Goal: Task Accomplishment & Management: Use online tool/utility

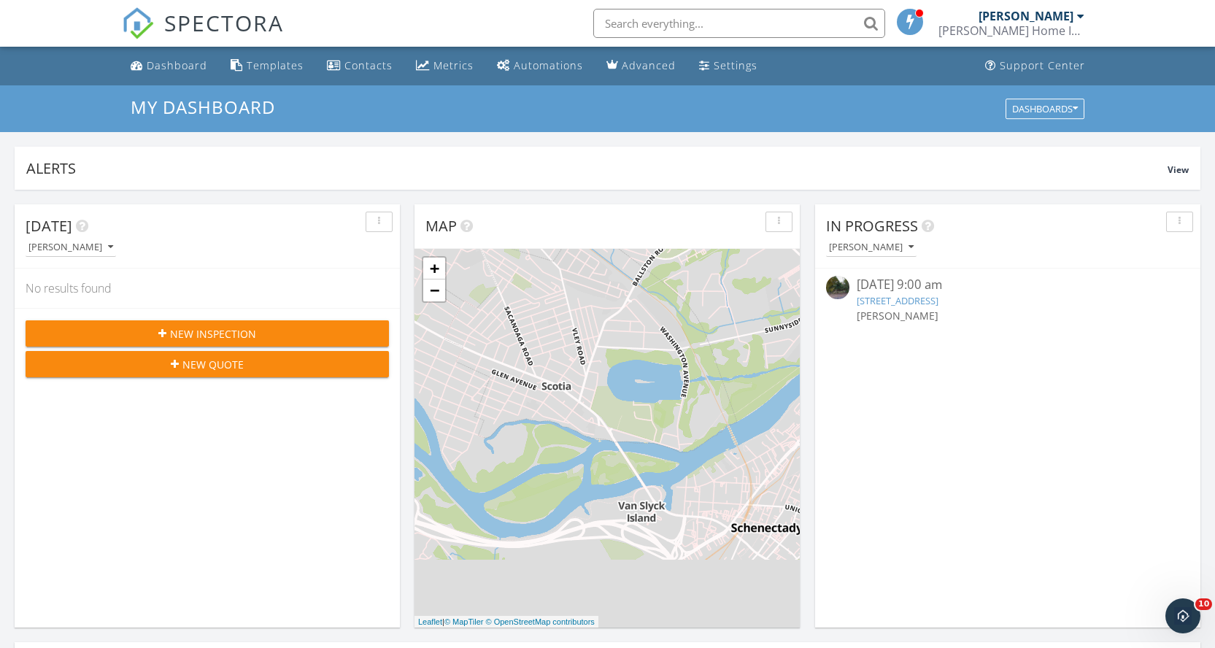
click at [900, 300] on link "[STREET_ADDRESS]" at bounding box center [898, 300] width 82 height 13
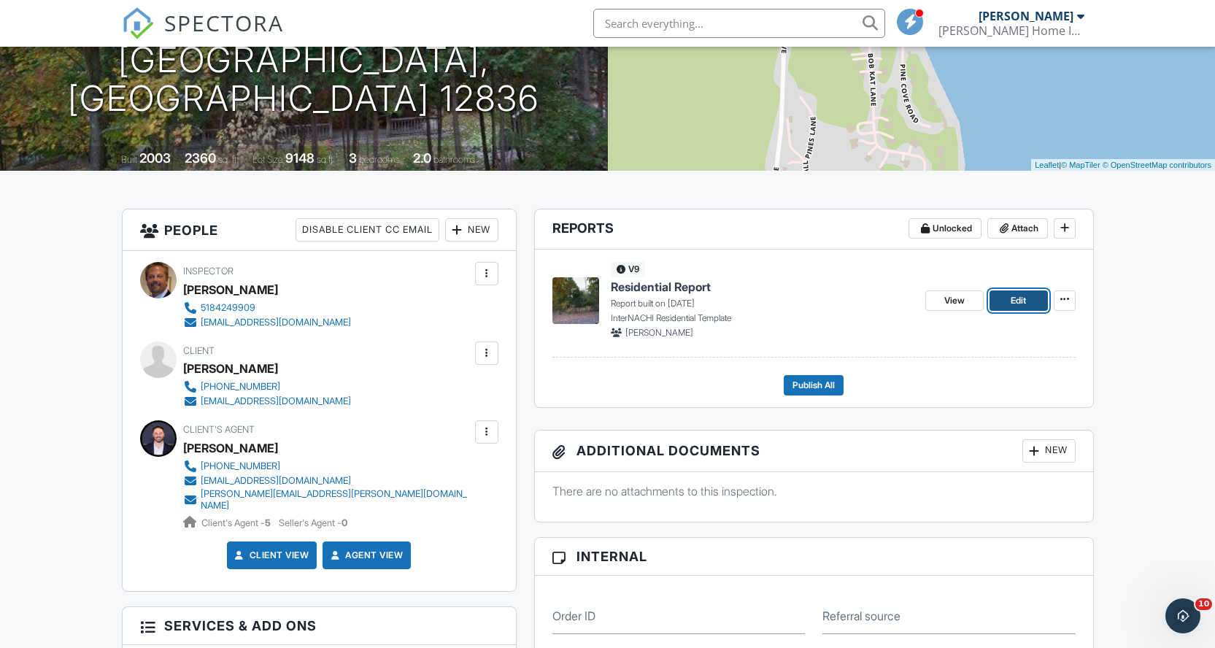
click at [1017, 304] on span "Edit" at bounding box center [1018, 300] width 15 height 15
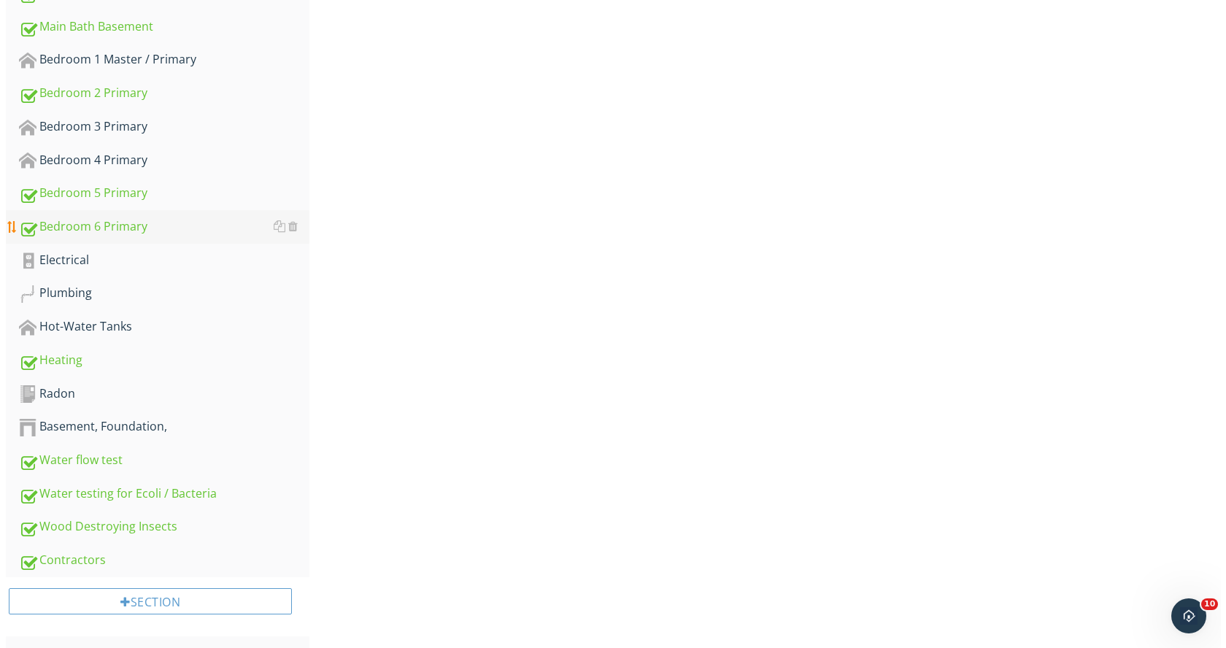
scroll to position [939, 0]
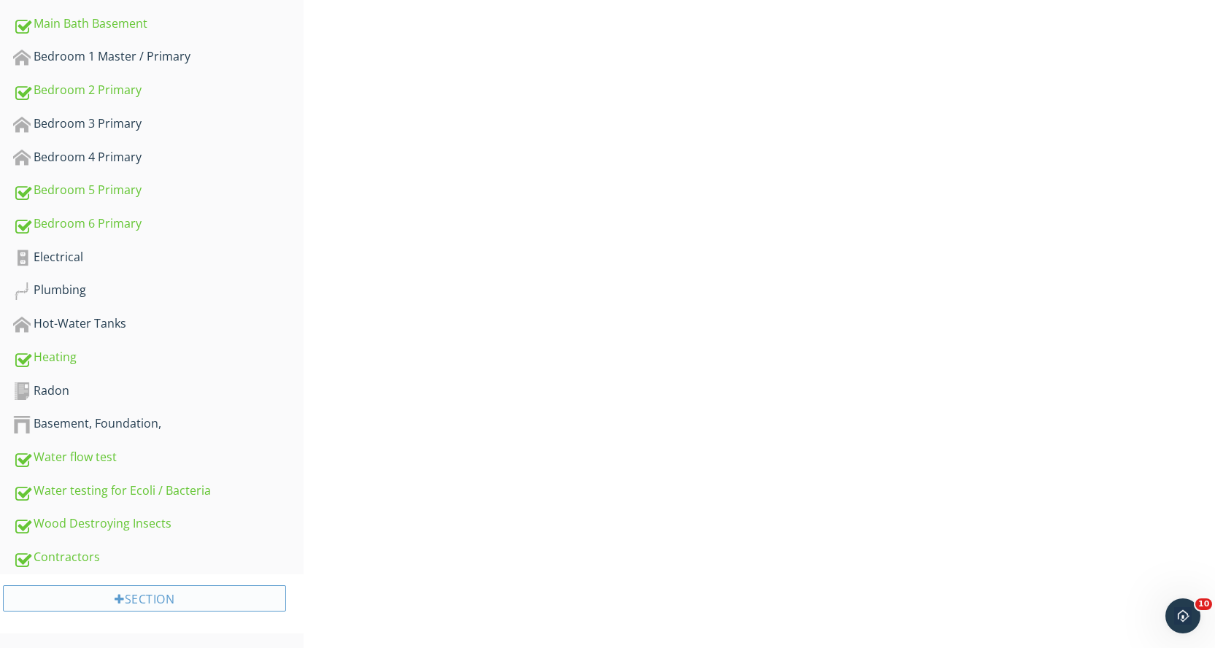
click at [215, 598] on div "Section" at bounding box center [144, 598] width 283 height 26
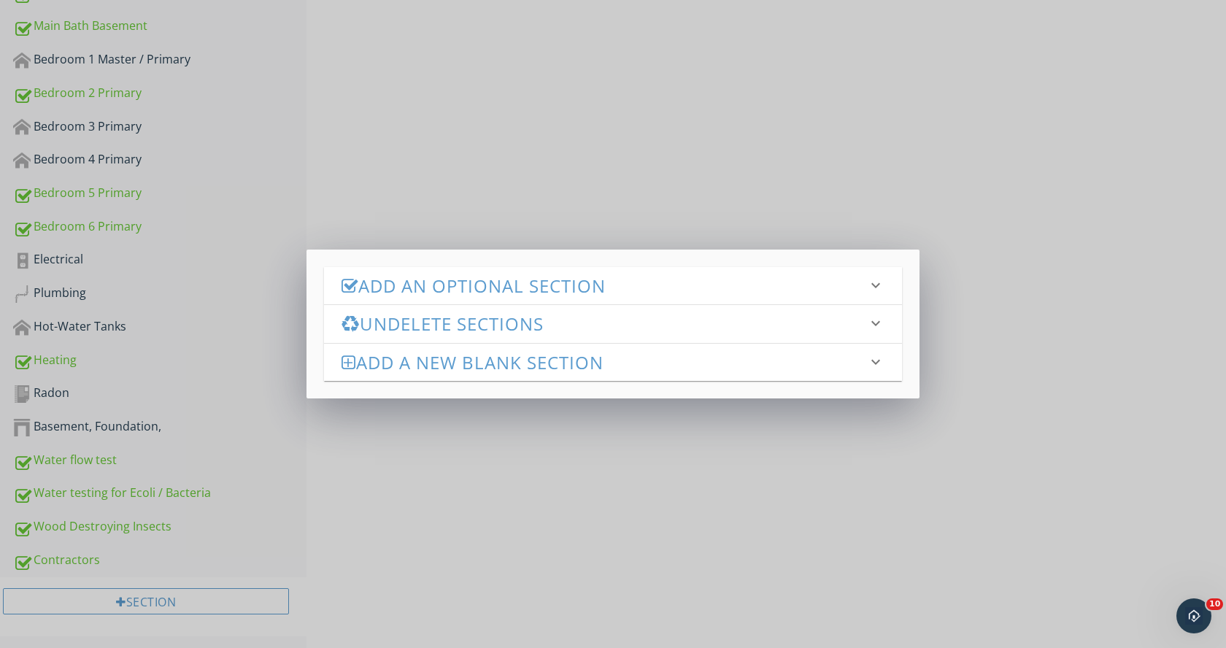
click at [436, 329] on h3 "Undelete Sections" at bounding box center [604, 324] width 525 height 20
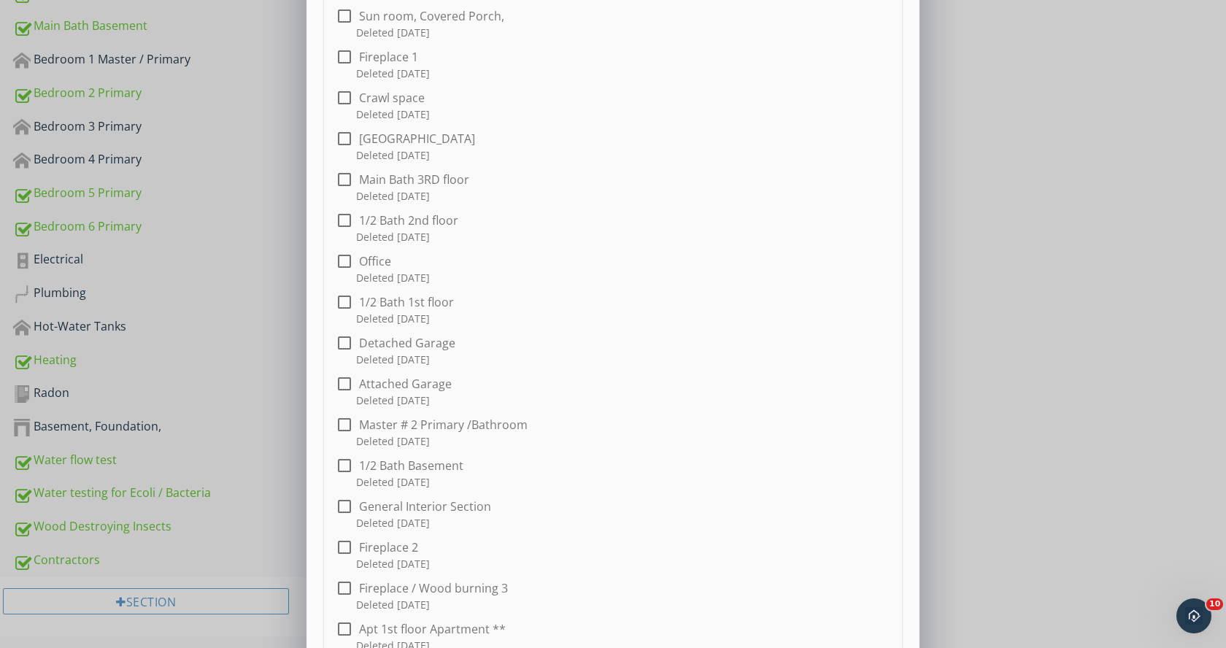
scroll to position [0, 0]
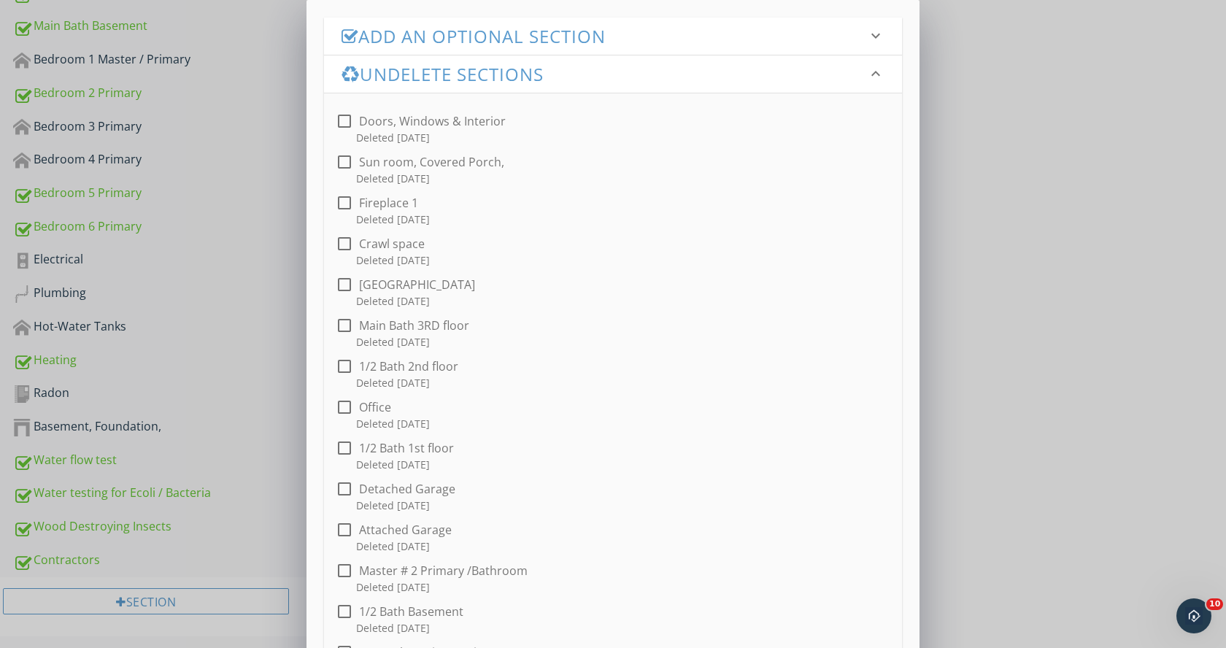
click at [339, 116] on div at bounding box center [344, 121] width 25 height 25
checkbox input "true"
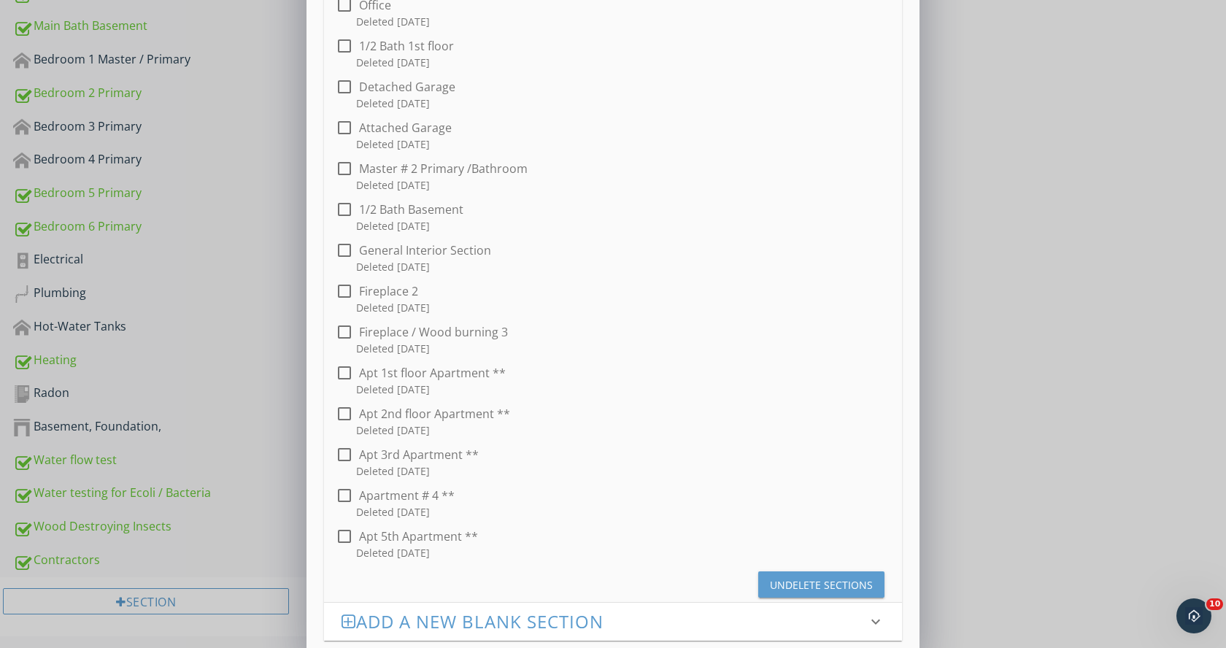
scroll to position [421, 0]
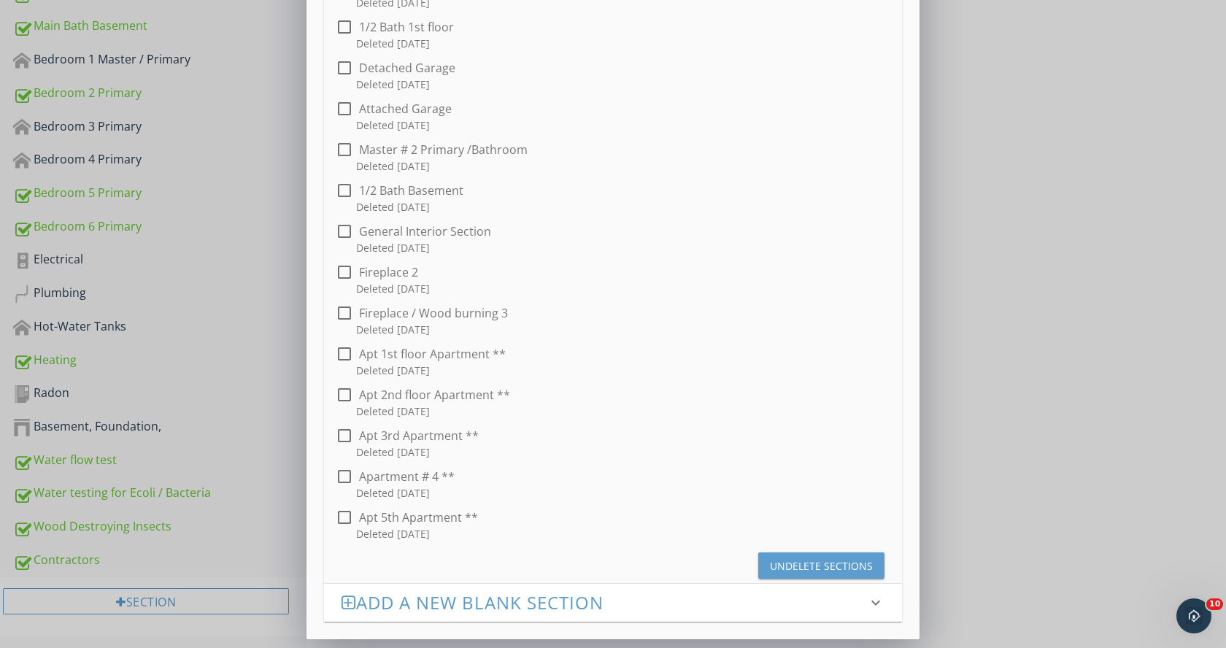
click at [828, 568] on div "Undelete Sections" at bounding box center [821, 565] width 103 height 15
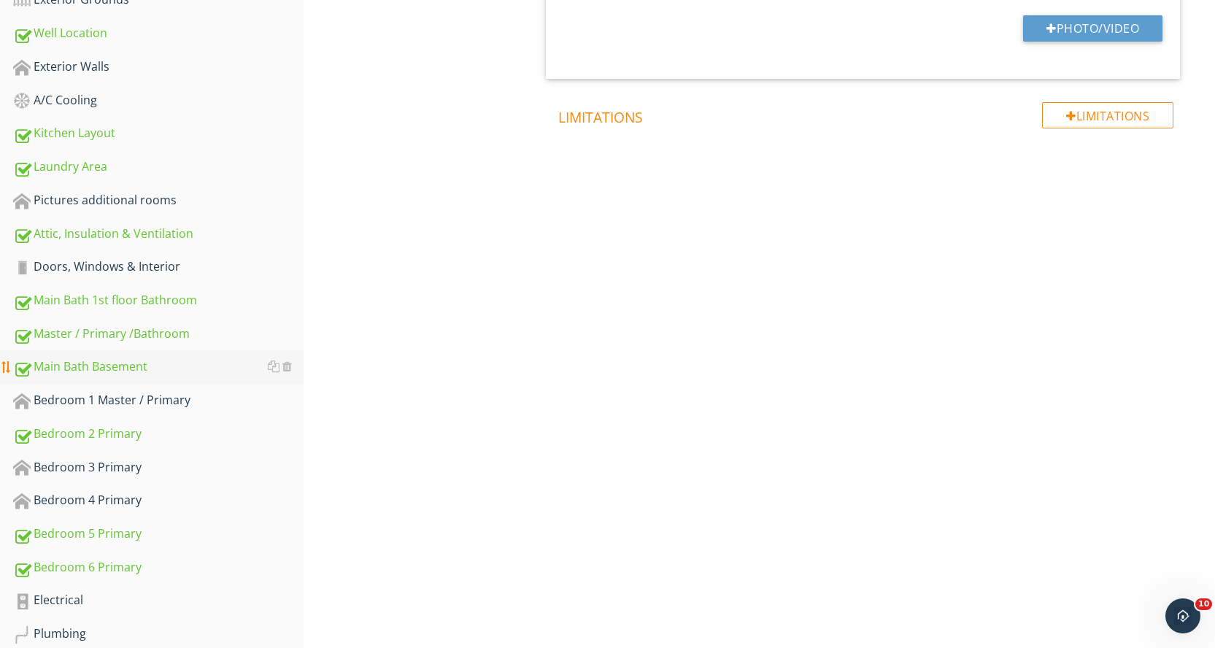
scroll to position [607, 0]
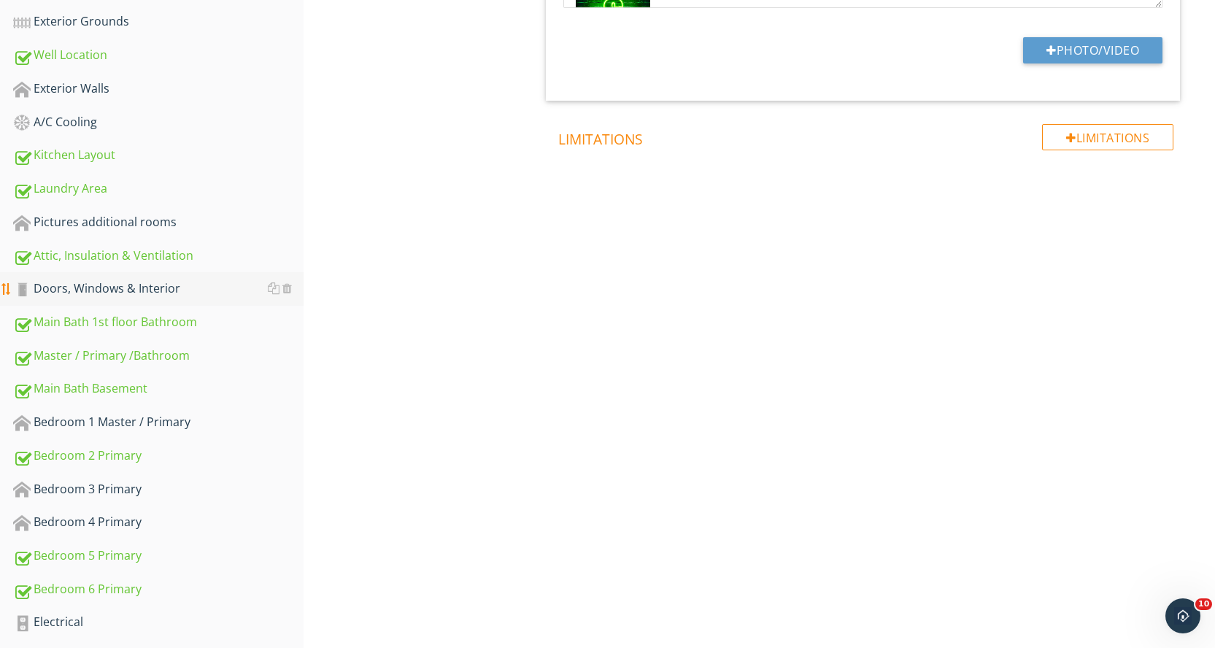
click at [204, 287] on div "Doors, Windows & Interior" at bounding box center [158, 288] width 290 height 19
type textarea "<p><strong>These will be color-coded</strong> <strong><span style="color: rgb(9…"
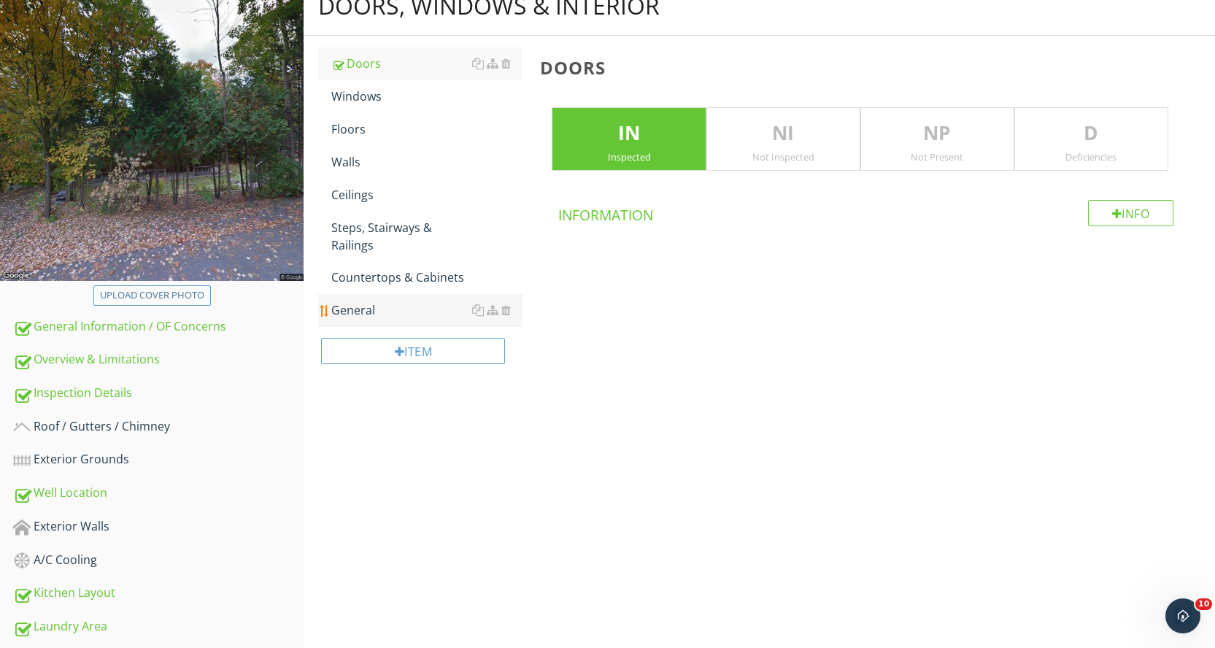
scroll to position [96, 0]
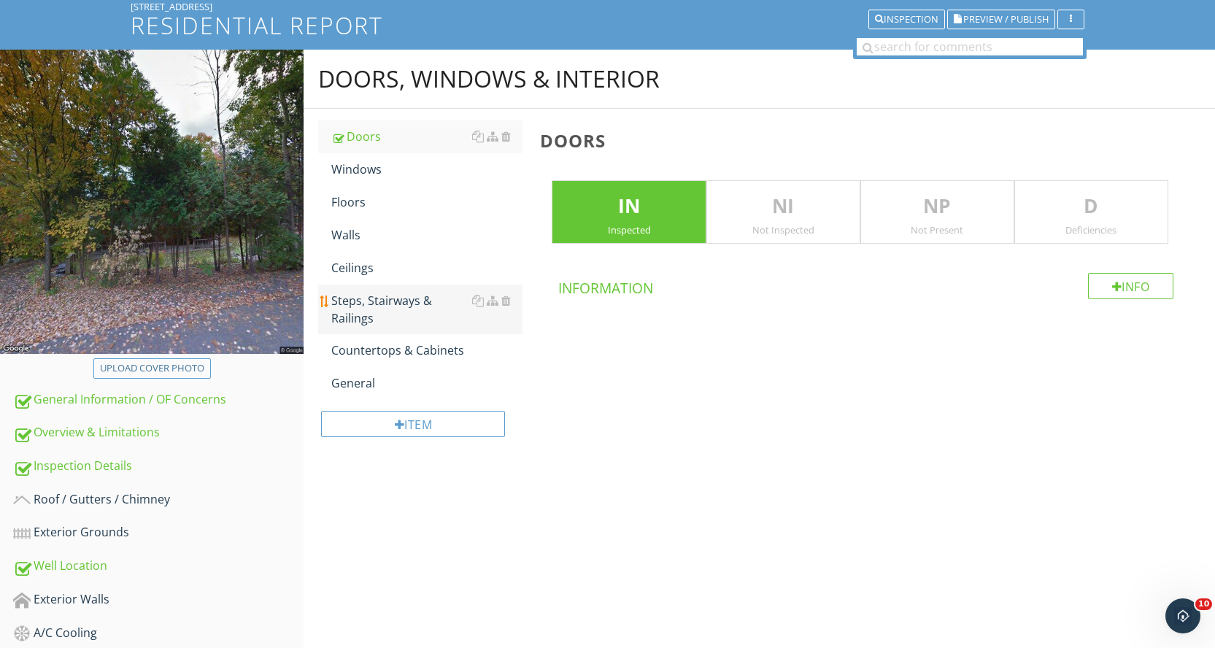
click at [423, 301] on div "Steps, Stairways & Railings" at bounding box center [426, 309] width 191 height 35
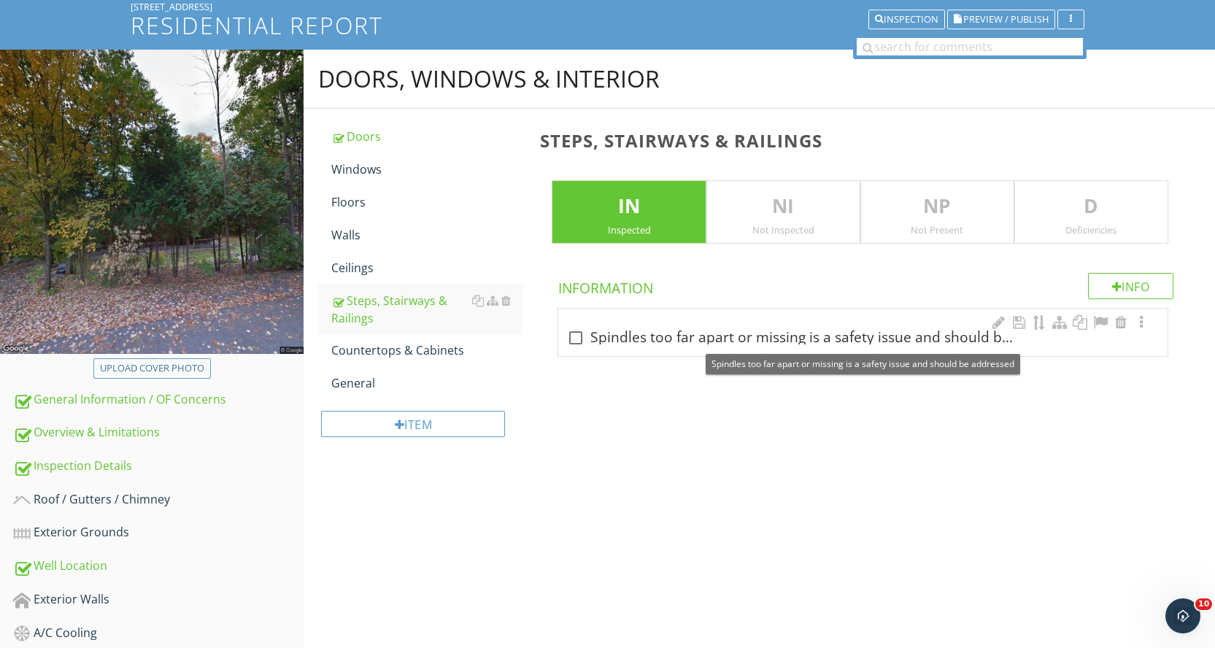
click at [576, 338] on div at bounding box center [575, 337] width 25 height 25
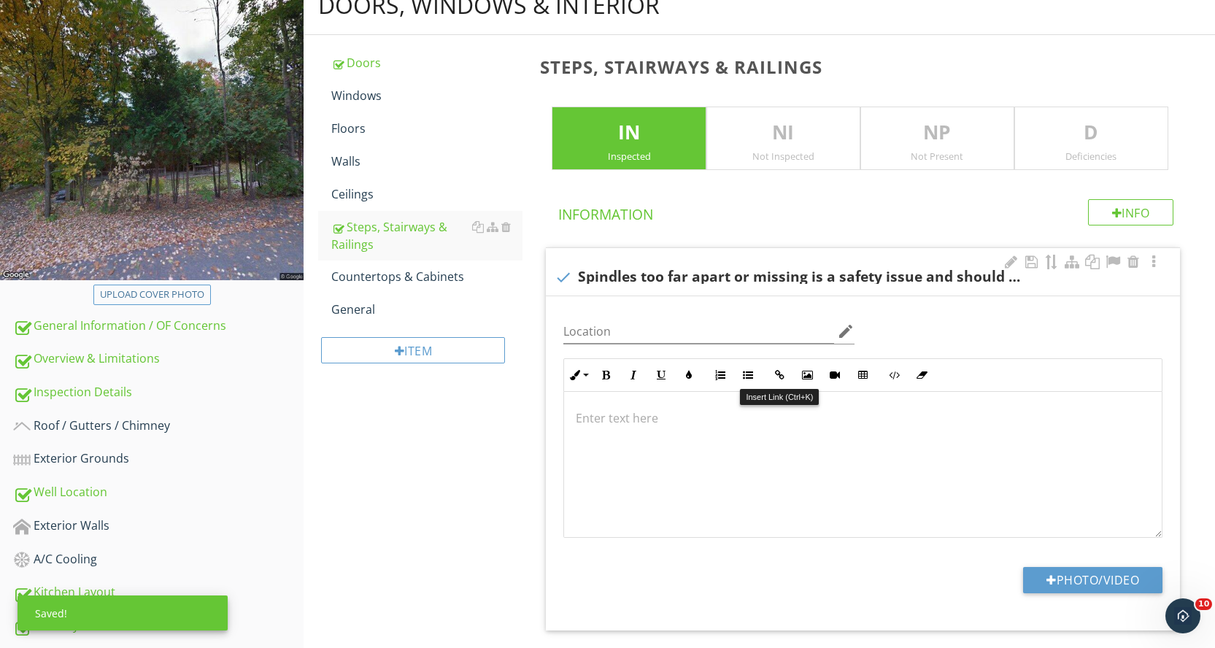
scroll to position [169, 0]
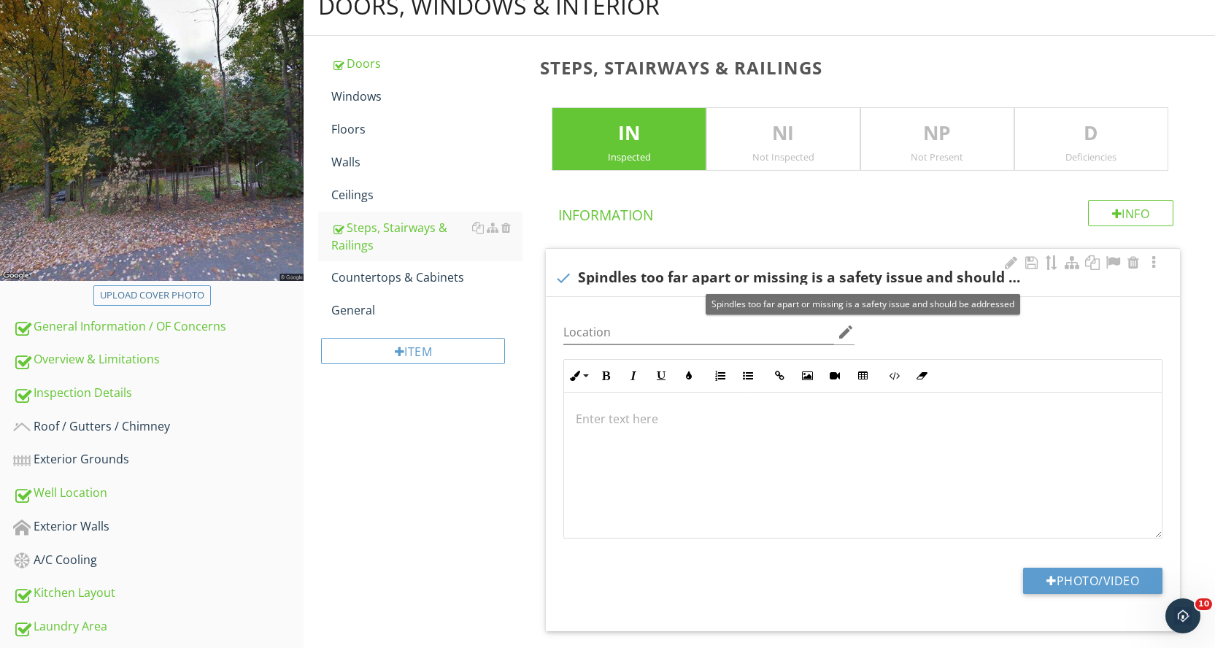
click at [565, 285] on div at bounding box center [563, 278] width 25 height 25
checkbox input "true"
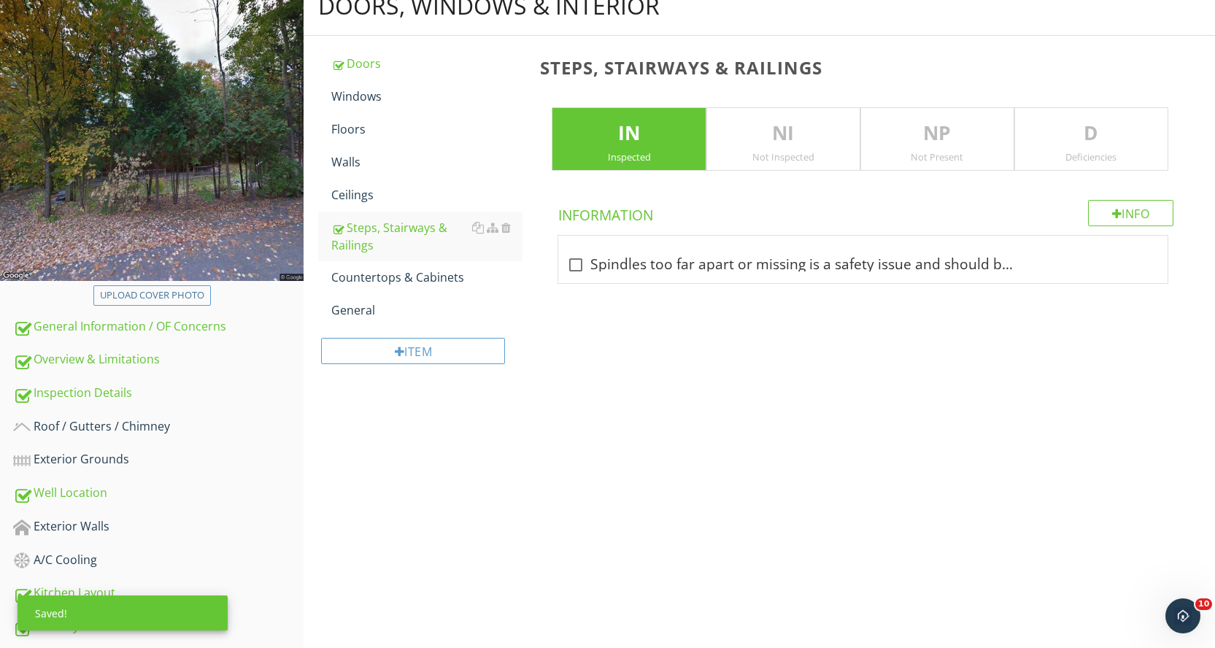
click at [1046, 158] on div "Deficiencies" at bounding box center [1091, 157] width 153 height 12
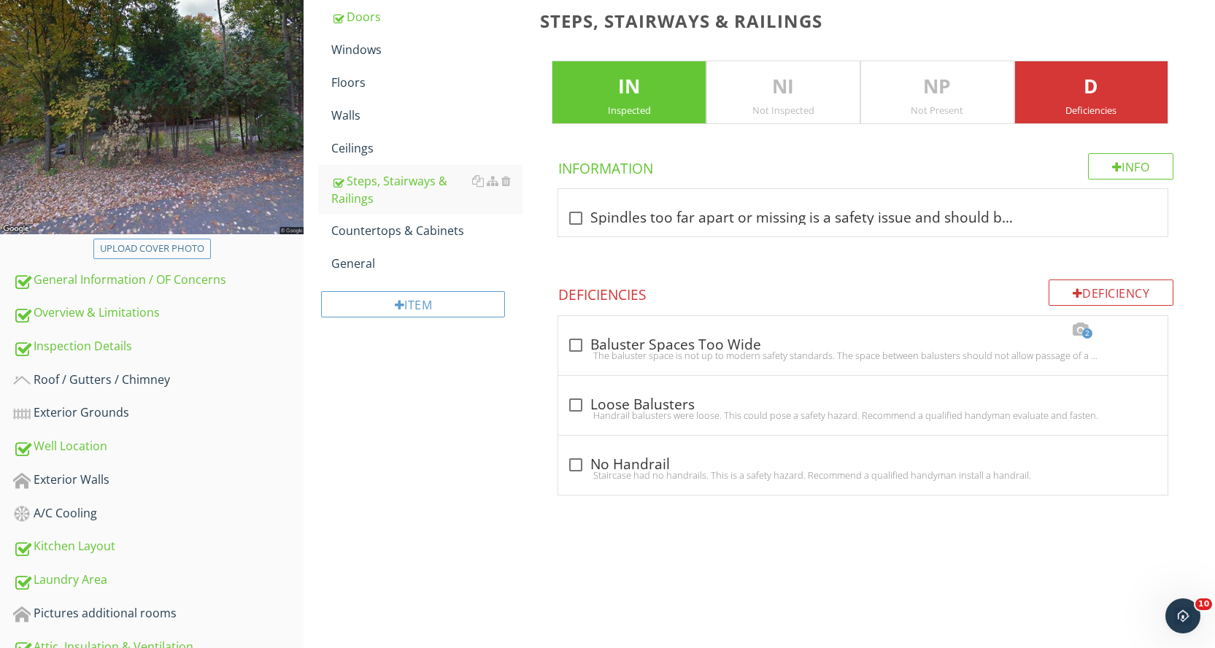
scroll to position [242, 0]
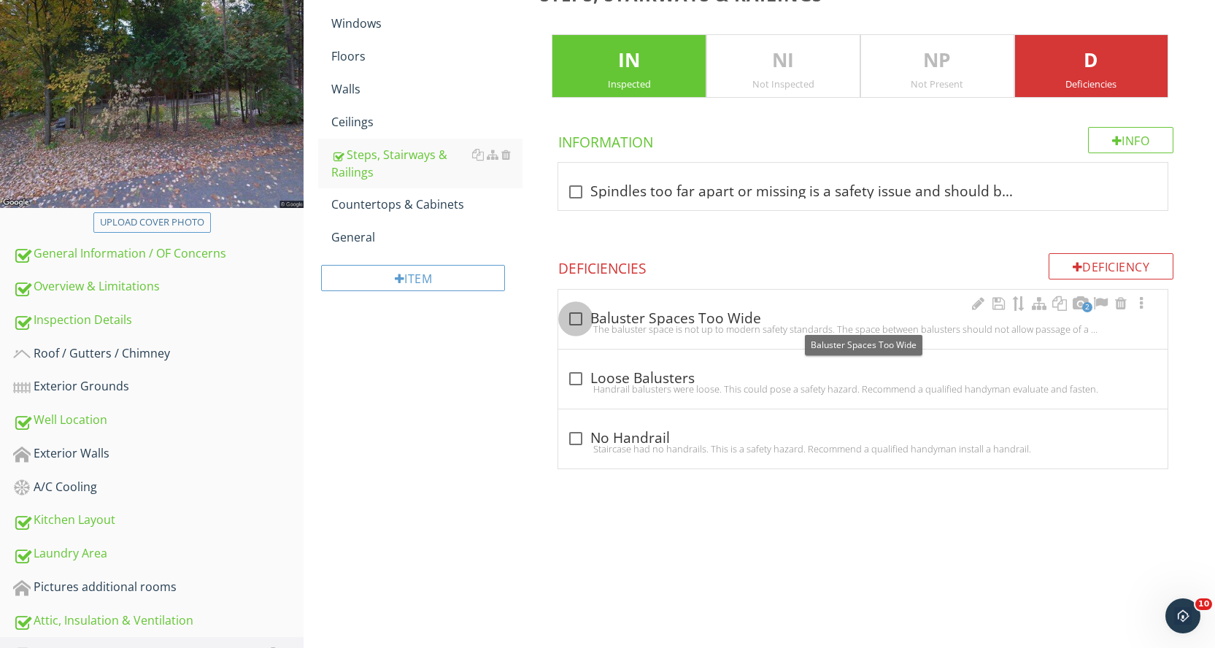
click at [575, 319] on div at bounding box center [575, 318] width 25 height 25
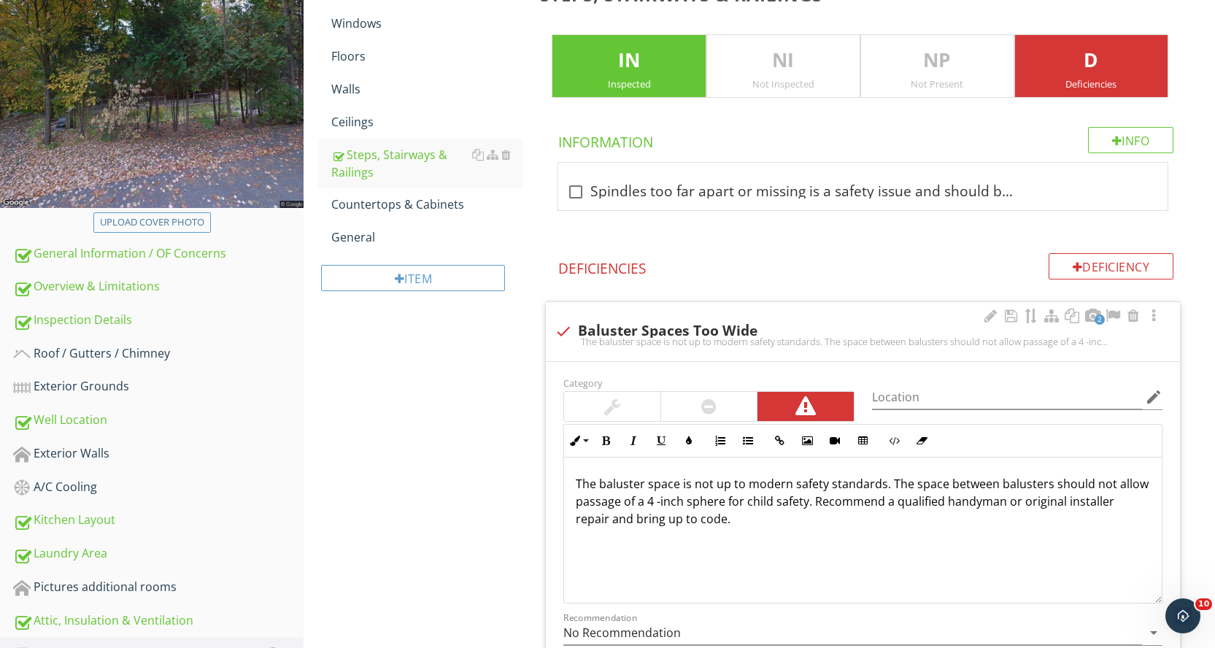
drag, startPoint x: 574, startPoint y: 479, endPoint x: 833, endPoint y: 526, distance: 263.4
click at [833, 526] on div "The baluster space is not up to modern safety standards. The space between balu…" at bounding box center [863, 531] width 598 height 146
copy p "The baluster space is not up to modern safety standards. The space between balu…"
click at [636, 355] on div "2 check Baluster Spaces Too Wide The baluster space is not up to modern safety …" at bounding box center [863, 331] width 634 height 59
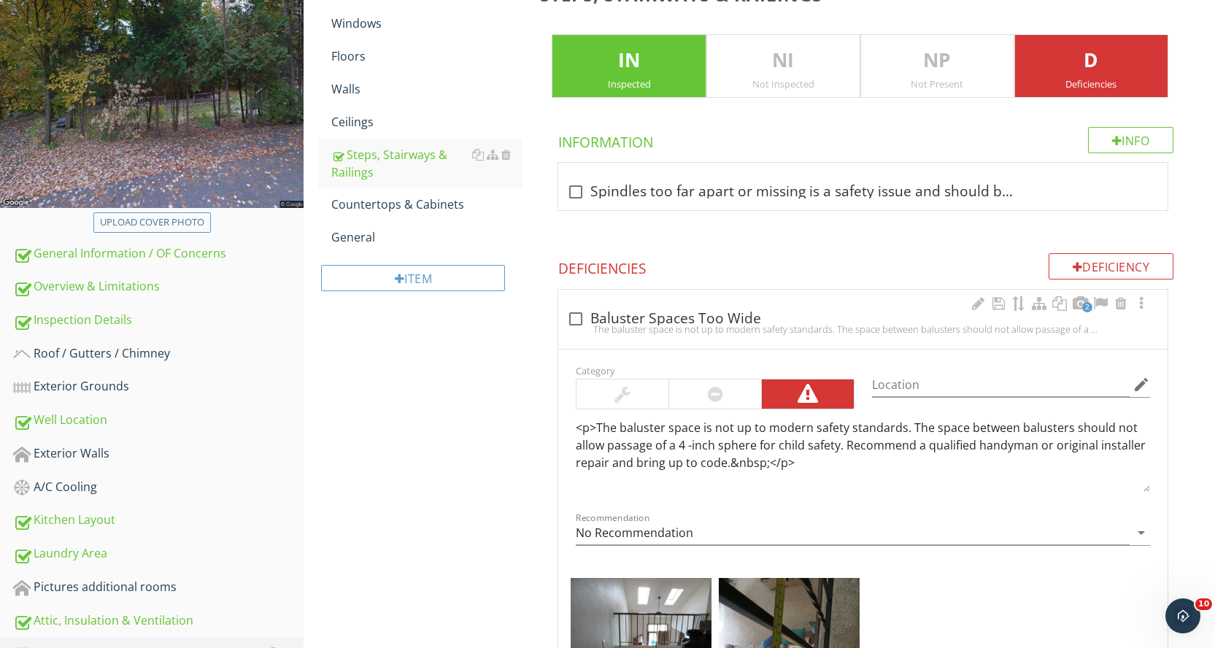
checkbox input "true"
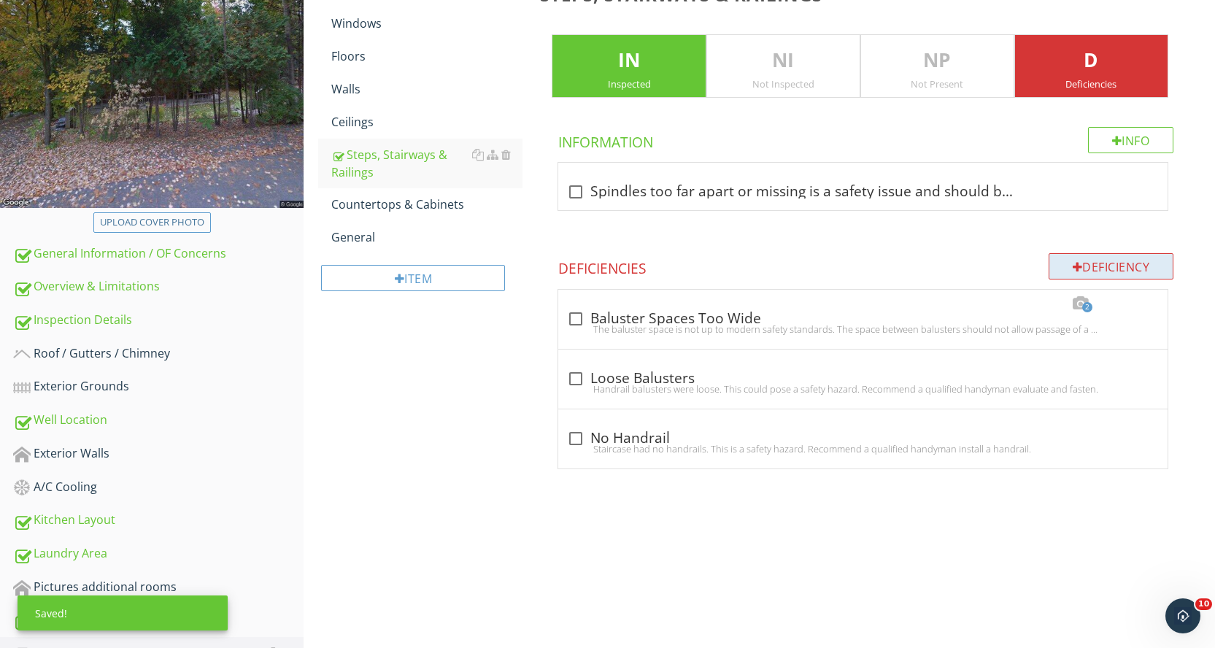
click at [1061, 269] on div "Deficiency" at bounding box center [1112, 266] width 126 height 26
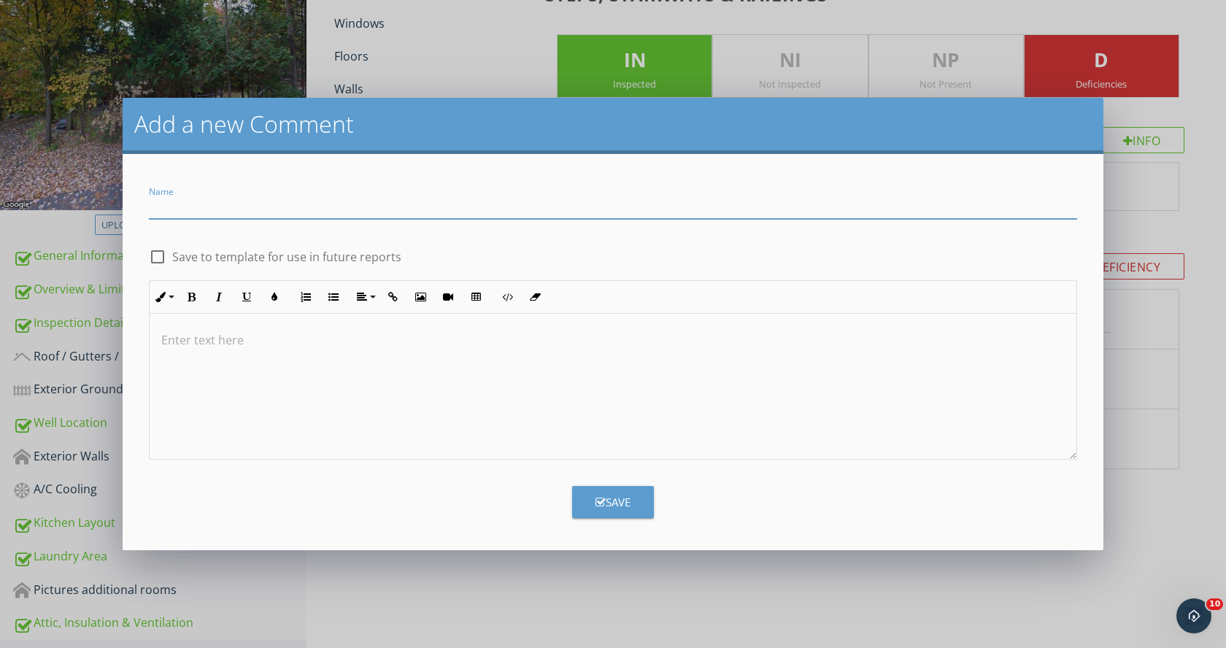
click at [282, 204] on input "Name" at bounding box center [613, 207] width 928 height 24
drag, startPoint x: 269, startPoint y: 204, endPoint x: 362, endPoint y: 204, distance: 93.4
click at [362, 204] on input "Riser spacing & Ballaster spacing" at bounding box center [613, 207] width 928 height 24
click at [283, 214] on input "Riser spacing & Ballaster spacing" at bounding box center [613, 207] width 928 height 24
click at [352, 207] on input "Riser spacing & Spindle spacing" at bounding box center [613, 207] width 928 height 24
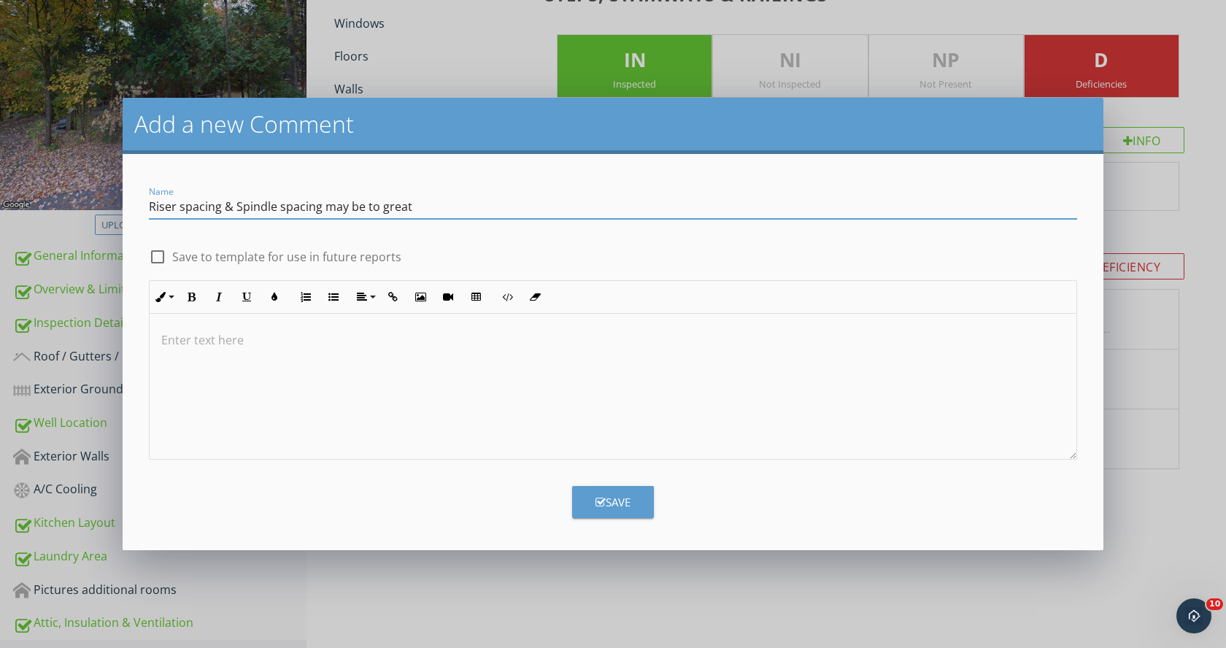
click at [183, 207] on input "Riser spacing & Spindle spacing may be to great" at bounding box center [613, 207] width 928 height 24
type input "Riser Spacing & Spindle spacing may be to great"
click at [158, 256] on div at bounding box center [157, 256] width 25 height 25
checkbox input "true"
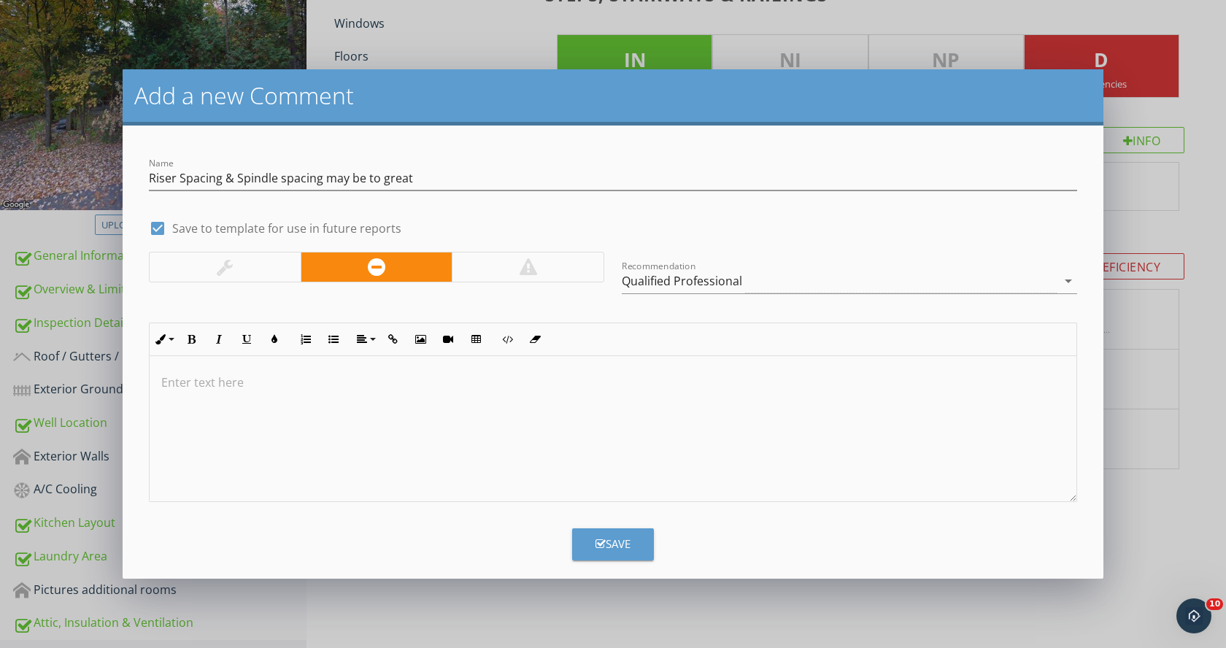
click at [255, 383] on p at bounding box center [612, 383] width 903 height 18
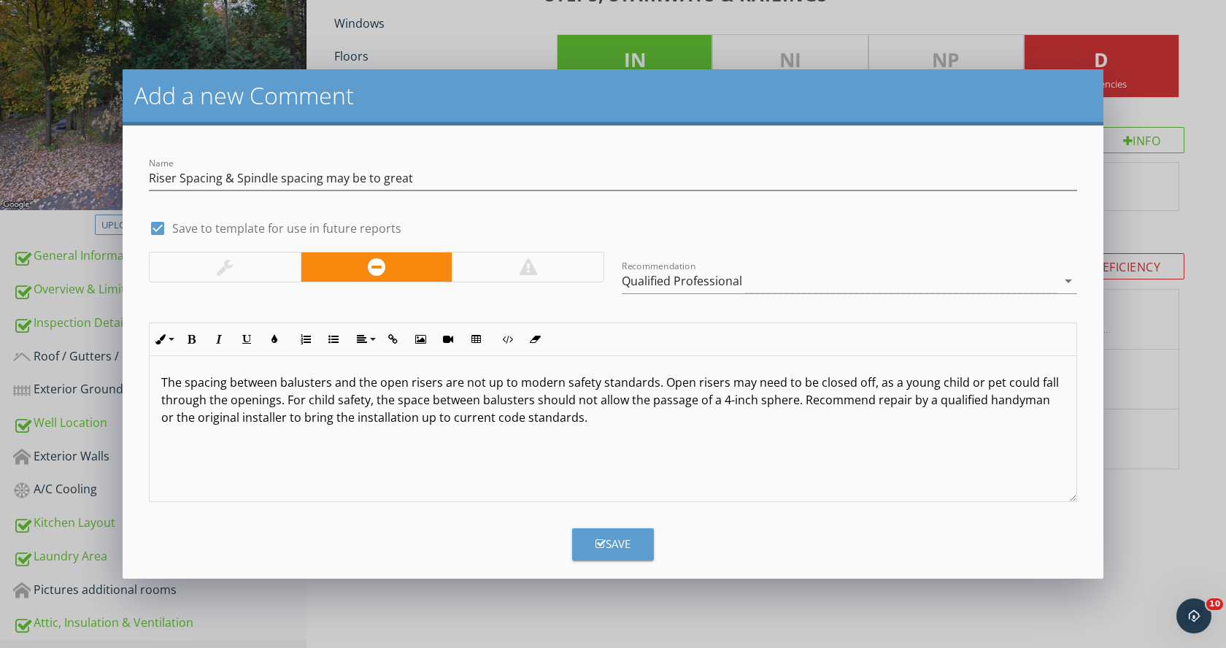
click at [158, 381] on div "The spacing between balusters and the open risers are not up to modern safety s…" at bounding box center [613, 429] width 927 height 146
drag, startPoint x: 277, startPoint y: 377, endPoint x: 290, endPoint y: 387, distance: 16.2
click at [277, 379] on p "rISER SPACING & Spinle spacing The spacing between balusters and the open riser…" at bounding box center [612, 400] width 903 height 53
click at [343, 385] on p "rISER SPACING & Spindle spacing The spacing between balusters and the open rise…" at bounding box center [612, 400] width 903 height 53
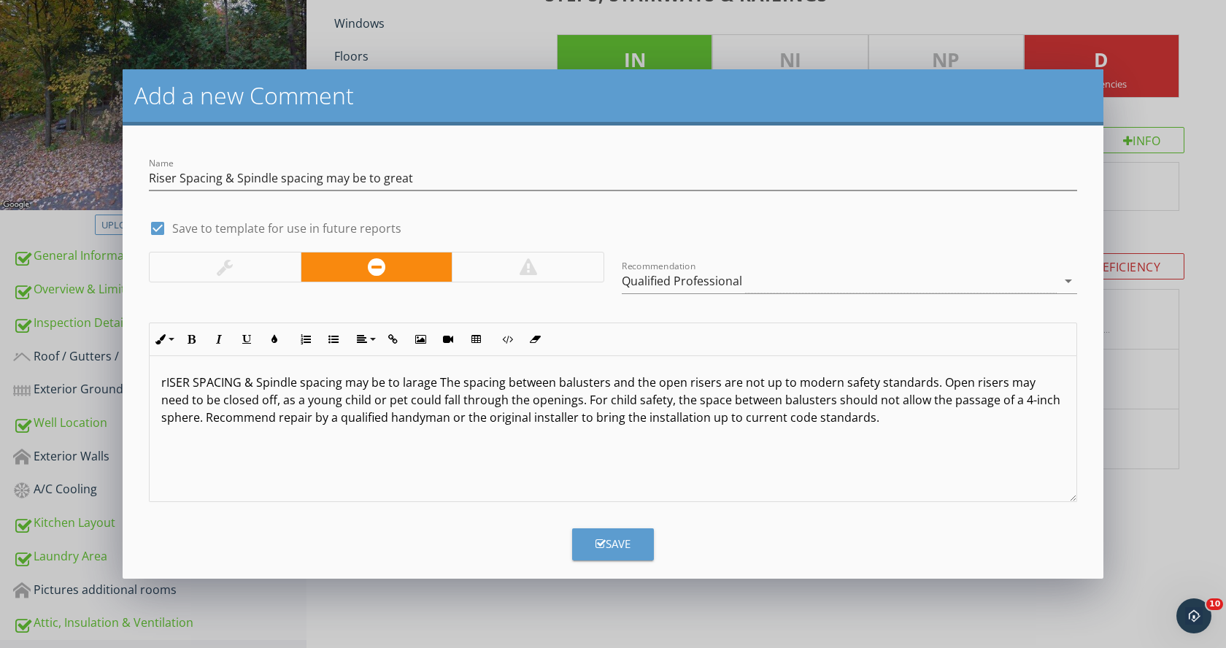
click at [433, 386] on p "rISER SPACING & Spindle spacing may be to larage The spacing between balusters …" at bounding box center [612, 400] width 903 height 53
click at [166, 388] on p "rISER SPACING & Spindle spacing may be to large ** The spacing between baluster…" at bounding box center [612, 400] width 903 height 53
drag, startPoint x: 158, startPoint y: 383, endPoint x: 186, endPoint y: 391, distance: 28.9
click at [160, 383] on div "RISER SPACING & Spindle spacing may be to large ** The spacing between baluster…" at bounding box center [613, 429] width 927 height 146
drag, startPoint x: 160, startPoint y: 385, endPoint x: 417, endPoint y: 360, distance: 258.0
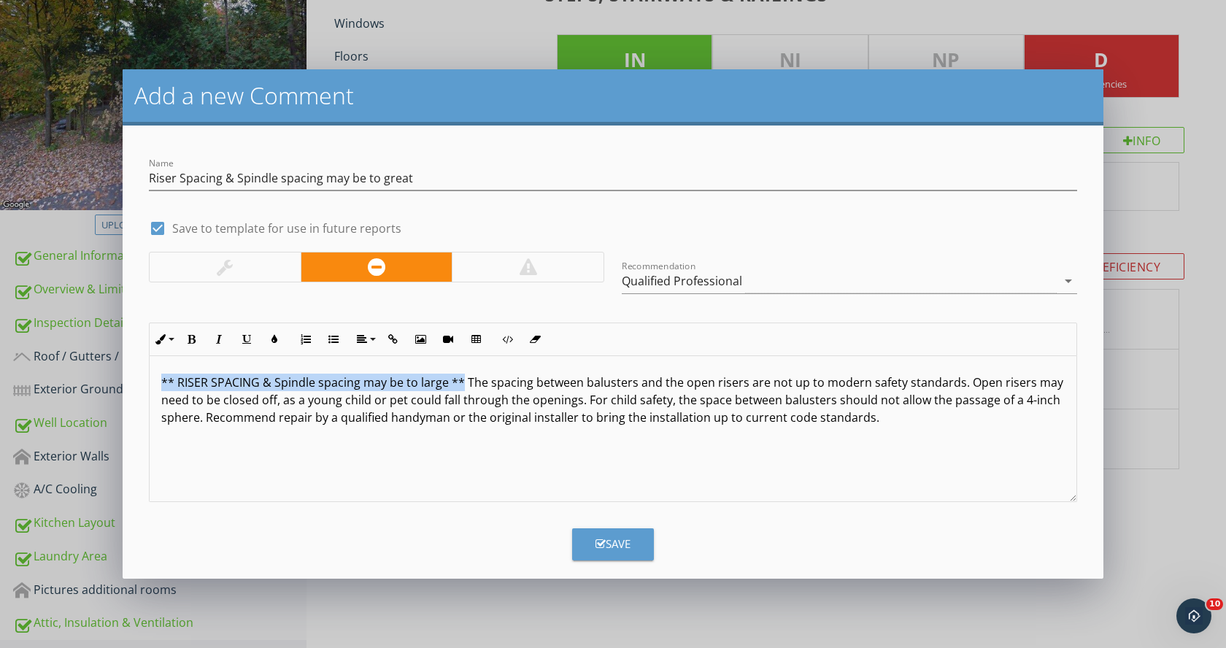
click at [458, 377] on div "** RISER SPACING & Spindle spacing may be to large ** The spacing between balus…" at bounding box center [613, 429] width 927 height 146
click at [196, 335] on button "Bold" at bounding box center [191, 339] width 28 height 28
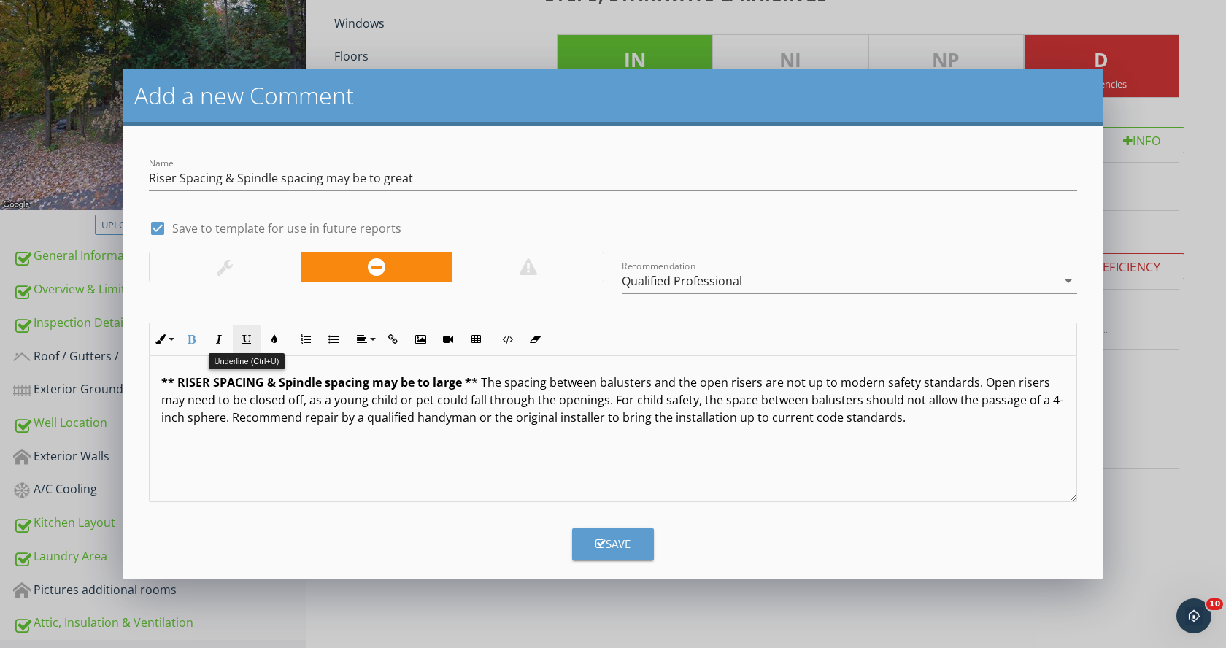
click at [247, 334] on icon "button" at bounding box center [247, 339] width 10 height 10
click at [480, 385] on p "** RISER SPACING & Spindle spacing may be to large * * The spacing between balu…" at bounding box center [612, 400] width 903 height 53
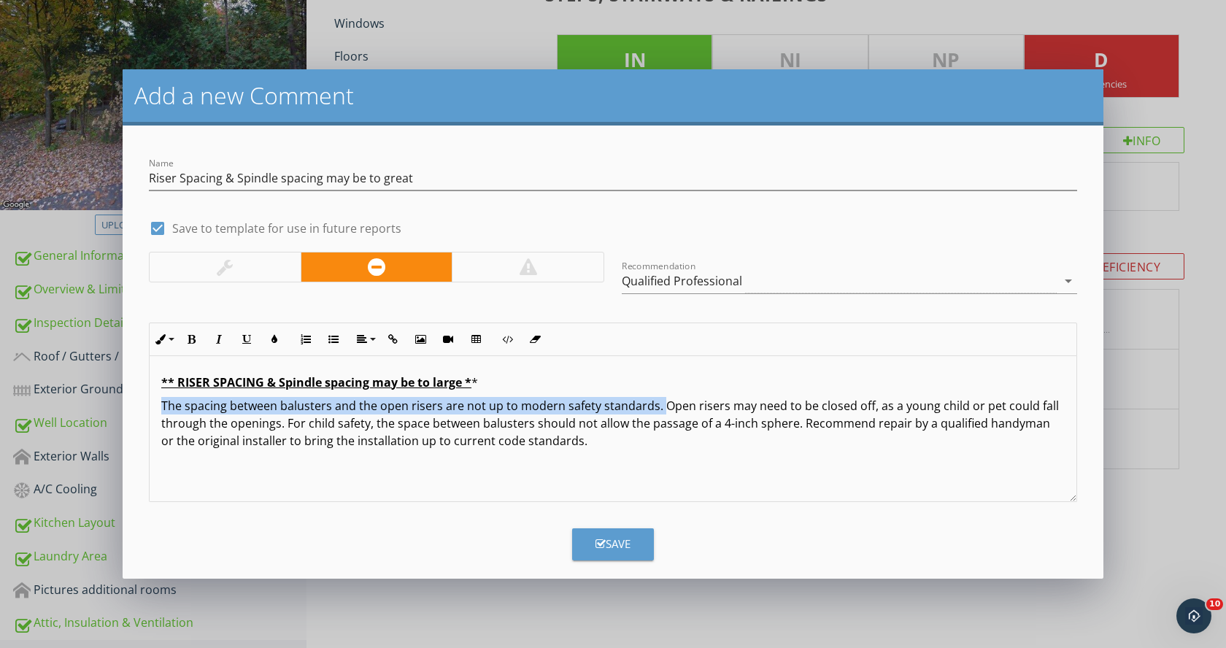
drag, startPoint x: 153, startPoint y: 407, endPoint x: 657, endPoint y: 408, distance: 504.2
click at [657, 408] on div "** RISER SPACING & Spindle spacing may be to large * * The spacing between balu…" at bounding box center [613, 429] width 927 height 146
click at [193, 339] on icon "button" at bounding box center [191, 339] width 10 height 10
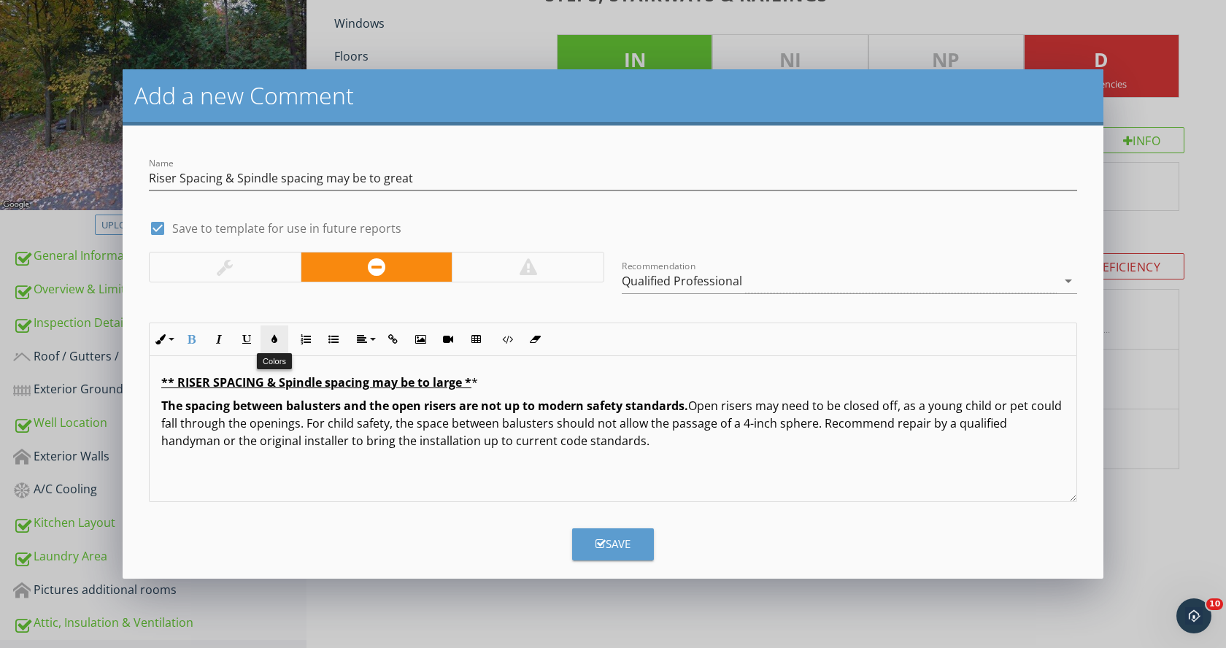
click at [274, 338] on icon "button" at bounding box center [274, 339] width 10 height 10
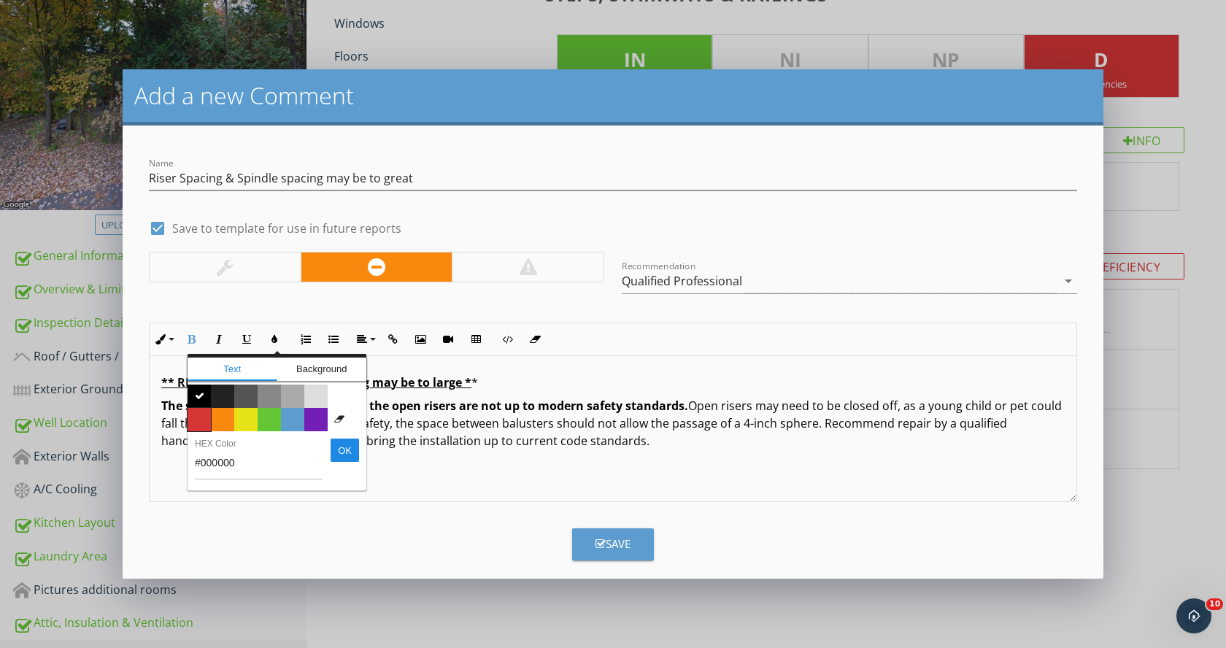
click at [199, 419] on span "Color #d53636" at bounding box center [199, 419] width 23 height 23
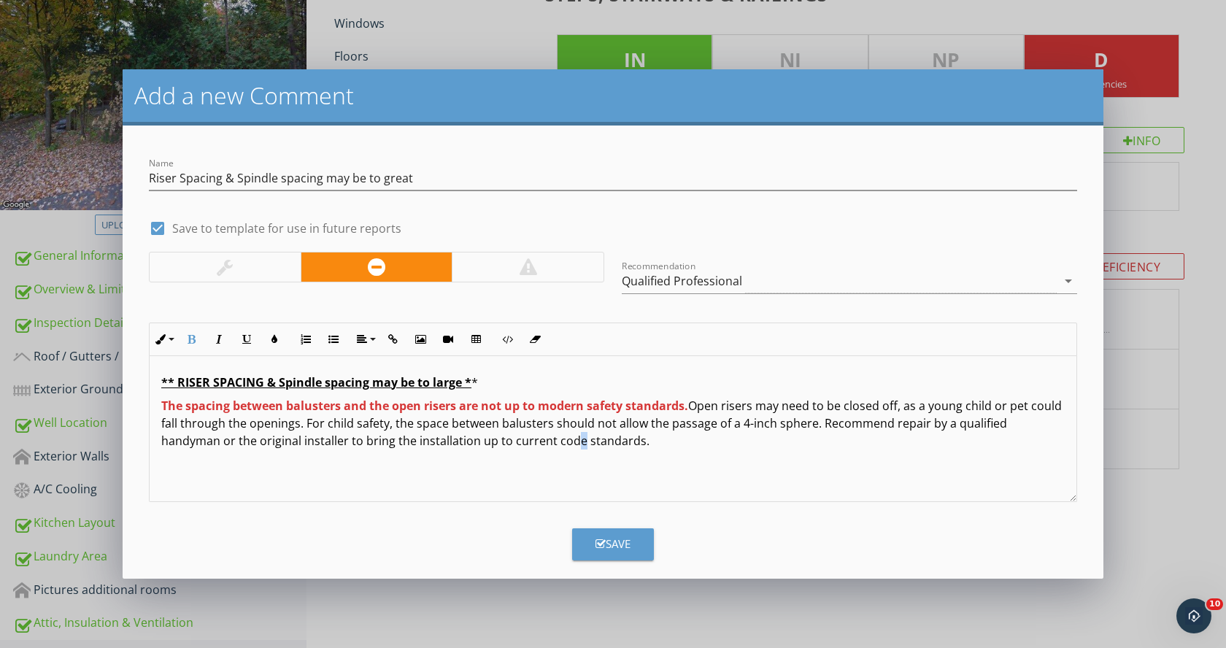
drag, startPoint x: 574, startPoint y: 453, endPoint x: 595, endPoint y: 458, distance: 22.5
click at [576, 455] on div "** RISER SPACING & Spindle spacing may be to large * * The spacing between balu…" at bounding box center [613, 429] width 927 height 146
click at [849, 428] on p "The spacing between balusters and the open risers are not up to modern safety s…" at bounding box center [612, 423] width 903 height 53
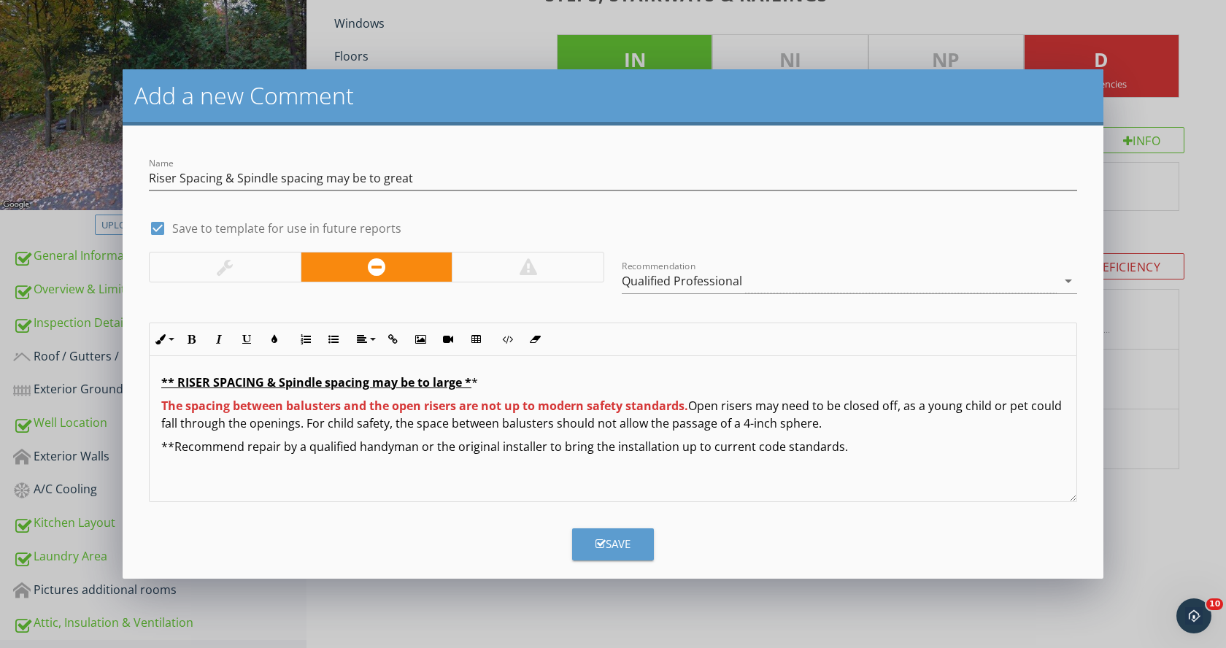
click at [415, 448] on p "**Recommend repair by a qualified handyman or the original installer to bring t…" at bounding box center [612, 447] width 903 height 18
drag, startPoint x: 243, startPoint y: 451, endPoint x: 162, endPoint y: 412, distance: 89.8
click at [153, 442] on div "** RISER SPACING & Spindle spacing may be to large * * The spacing between balu…" at bounding box center [613, 429] width 927 height 146
click at [188, 342] on icon "button" at bounding box center [191, 339] width 10 height 10
click at [306, 480] on div "** RISER SPACING & Spindle spacing may be to large * * The spacing between balu…" at bounding box center [613, 429] width 927 height 146
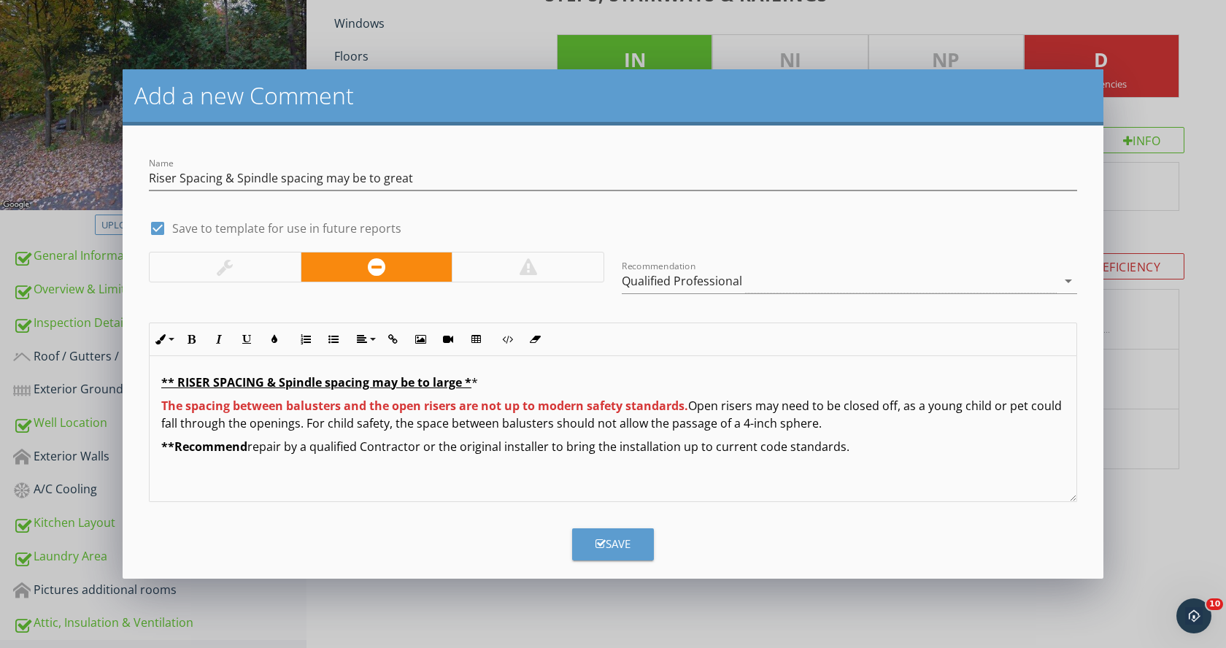
click at [157, 443] on div "** RISER SPACING & Spindle spacing may be to large * * The spacing between balu…" at bounding box center [613, 429] width 927 height 146
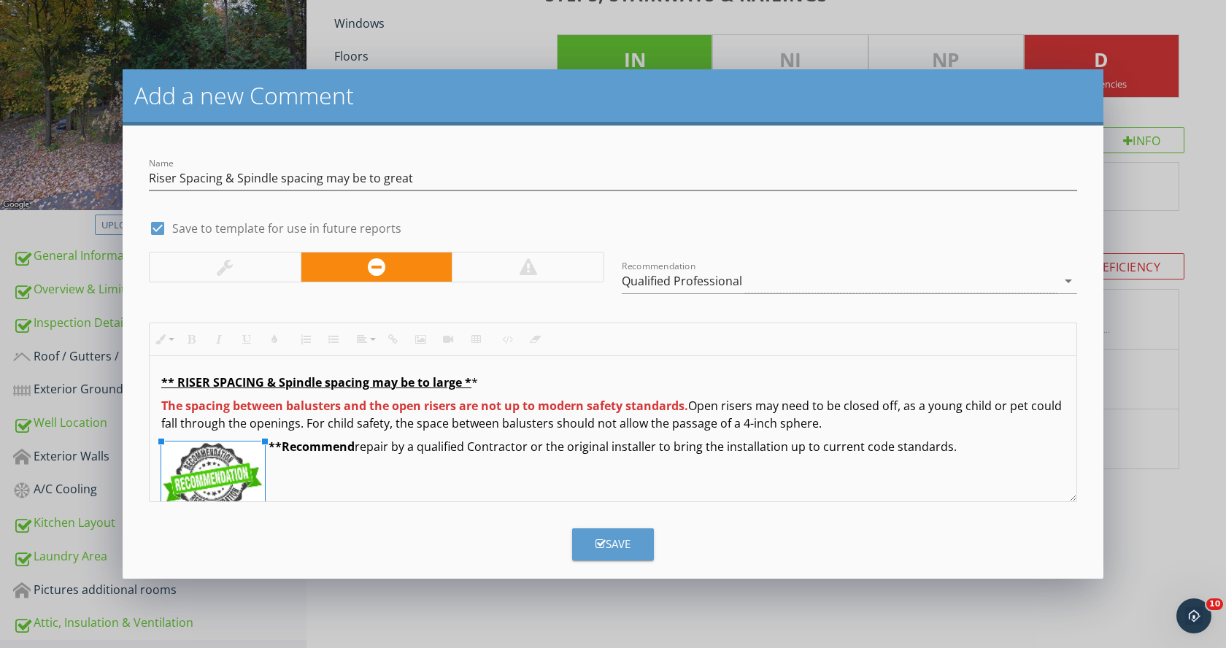
drag, startPoint x: 308, startPoint y: 443, endPoint x: 266, endPoint y: 459, distance: 45.3
click at [957, 448] on p "**Recommend repair by a qualified Contractor or the original installer to bring…" at bounding box center [612, 447] width 903 height 18
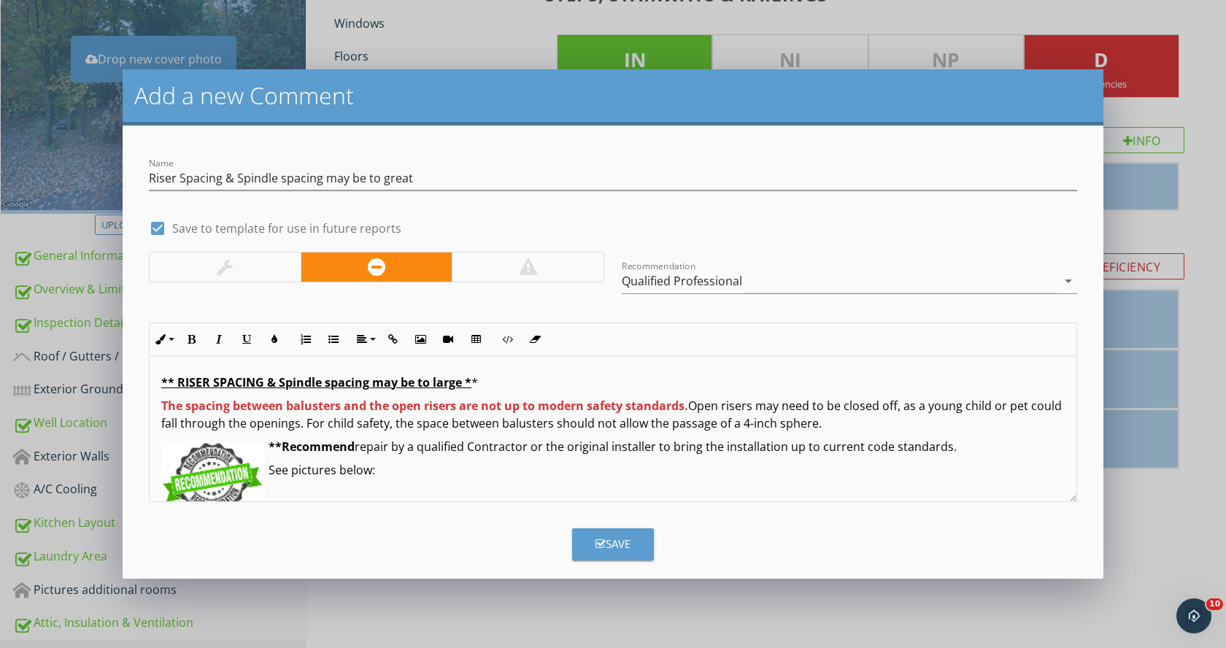
click at [331, 479] on div "** RISER SPACING & Spindle spacing may be to large * * The spacing between balu…" at bounding box center [613, 448] width 927 height 184
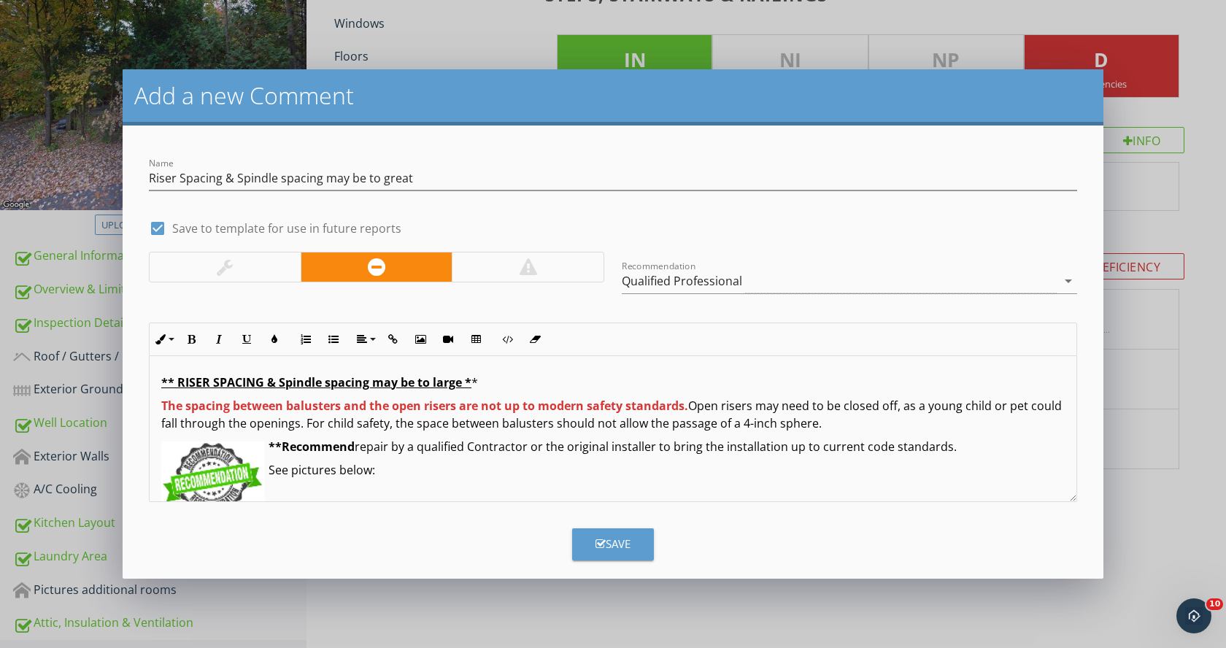
drag, startPoint x: 379, startPoint y: 471, endPoint x: 261, endPoint y: 468, distance: 118.3
click at [261, 468] on div "** RISER SPACING & Spindle spacing may be to large * * The spacing between balu…" at bounding box center [613, 448] width 927 height 184
click at [380, 471] on p "See pictures below:" at bounding box center [612, 470] width 903 height 18
click at [375, 471] on p "See pictures below:" at bounding box center [612, 470] width 903 height 18
drag, startPoint x: 377, startPoint y: 469, endPoint x: 269, endPoint y: 470, distance: 108.0
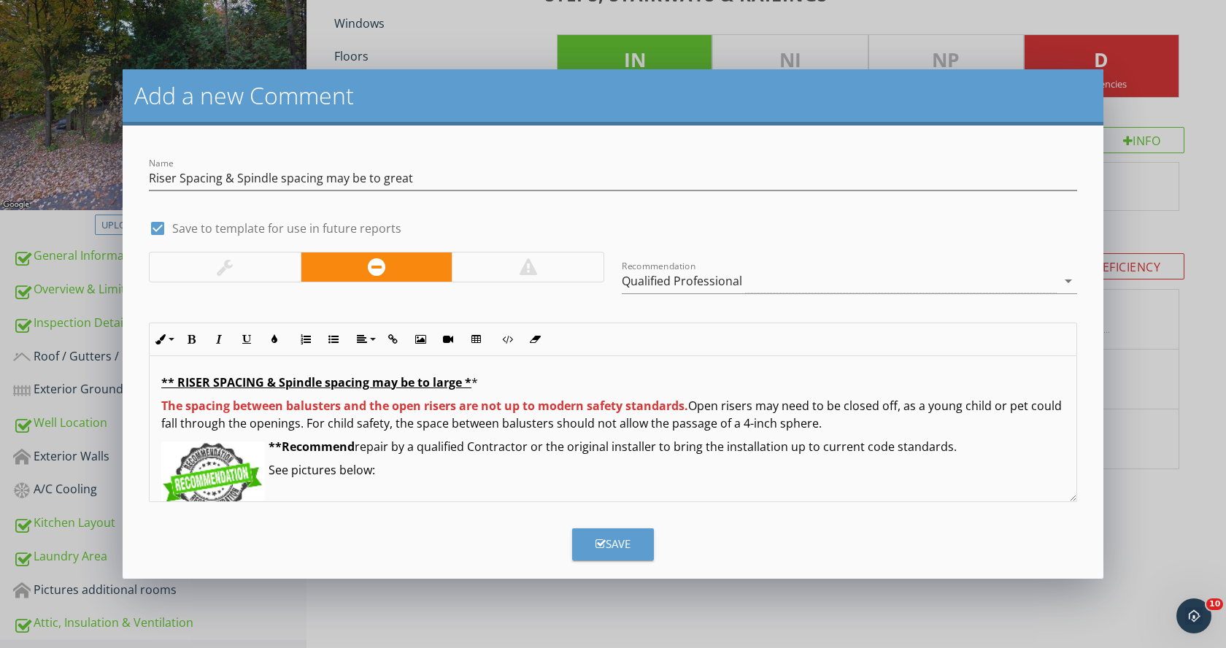
click at [269, 470] on p "See pictures below:" at bounding box center [612, 470] width 903 height 18
click at [193, 339] on icon "button" at bounding box center [191, 339] width 10 height 10
click at [447, 487] on div "** RISER SPACING & Spindle spacing may be to large * * The spacing between balu…" at bounding box center [613, 448] width 927 height 184
click at [632, 545] on button "Save" at bounding box center [613, 544] width 82 height 32
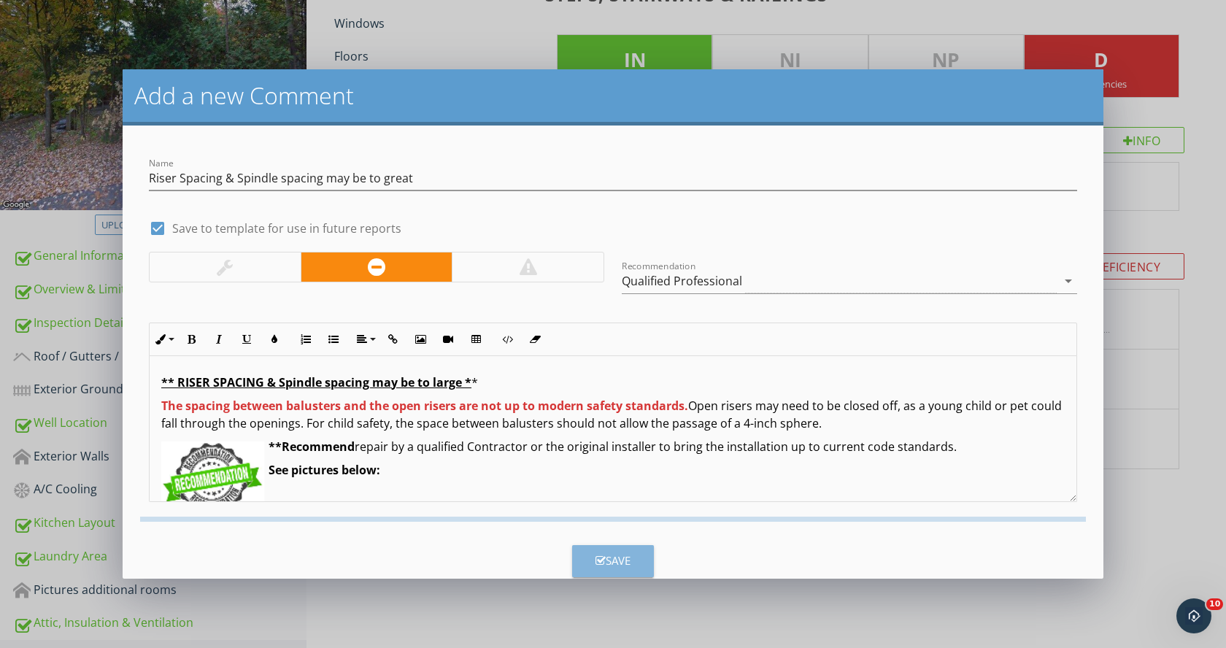
checkbox input "false"
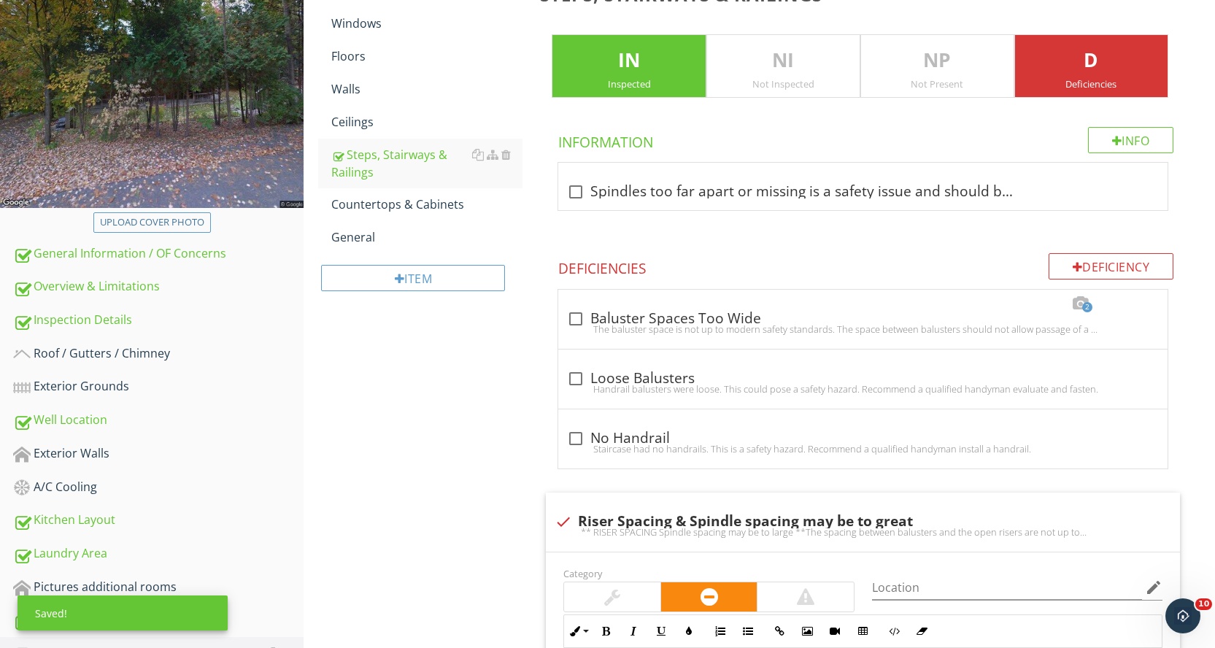
scroll to position [735, 0]
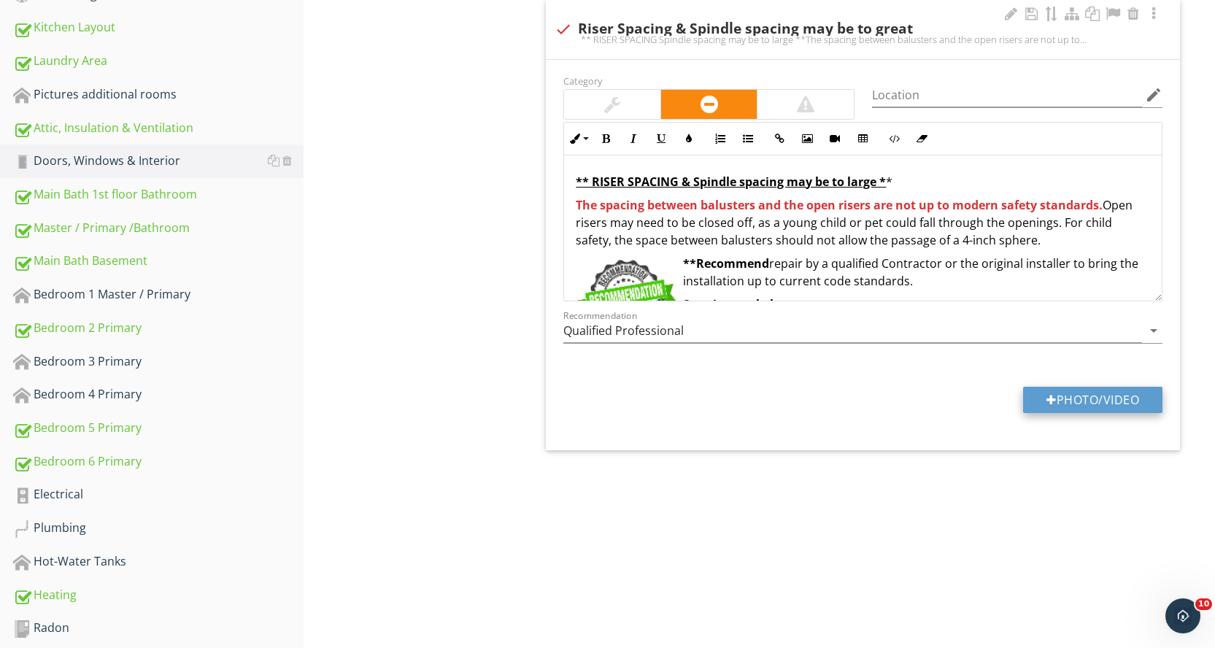
click at [1114, 401] on button "Photo/Video" at bounding box center [1092, 400] width 139 height 26
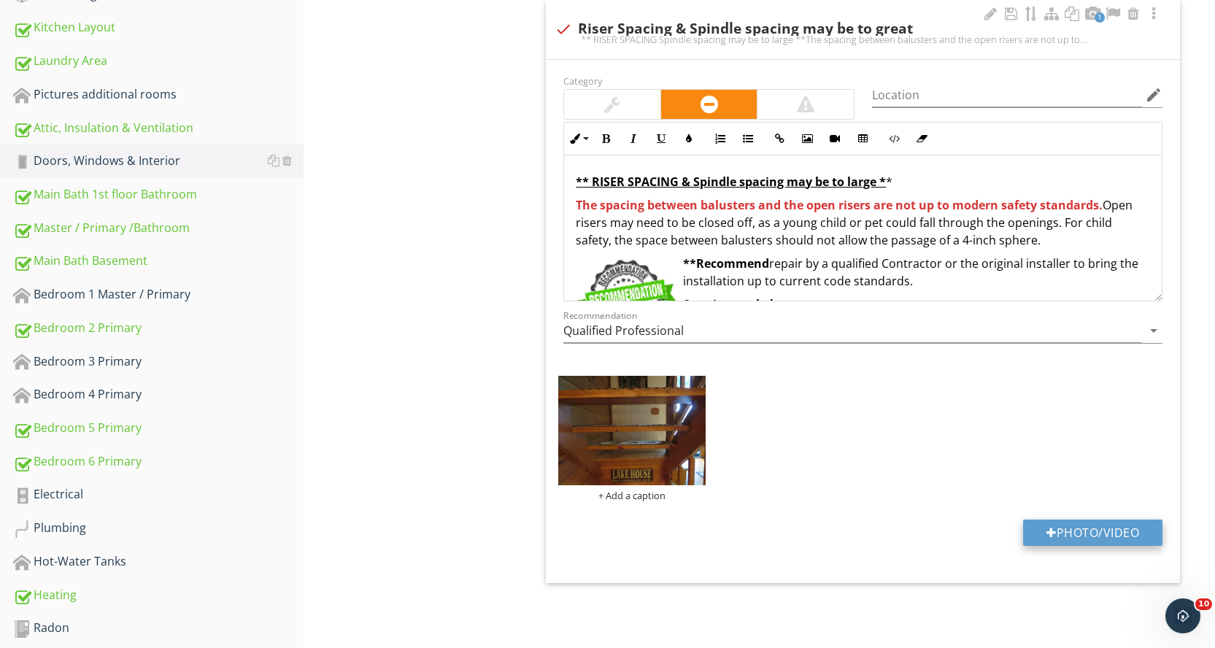
click at [1084, 535] on button "Photo/Video" at bounding box center [1092, 533] width 139 height 26
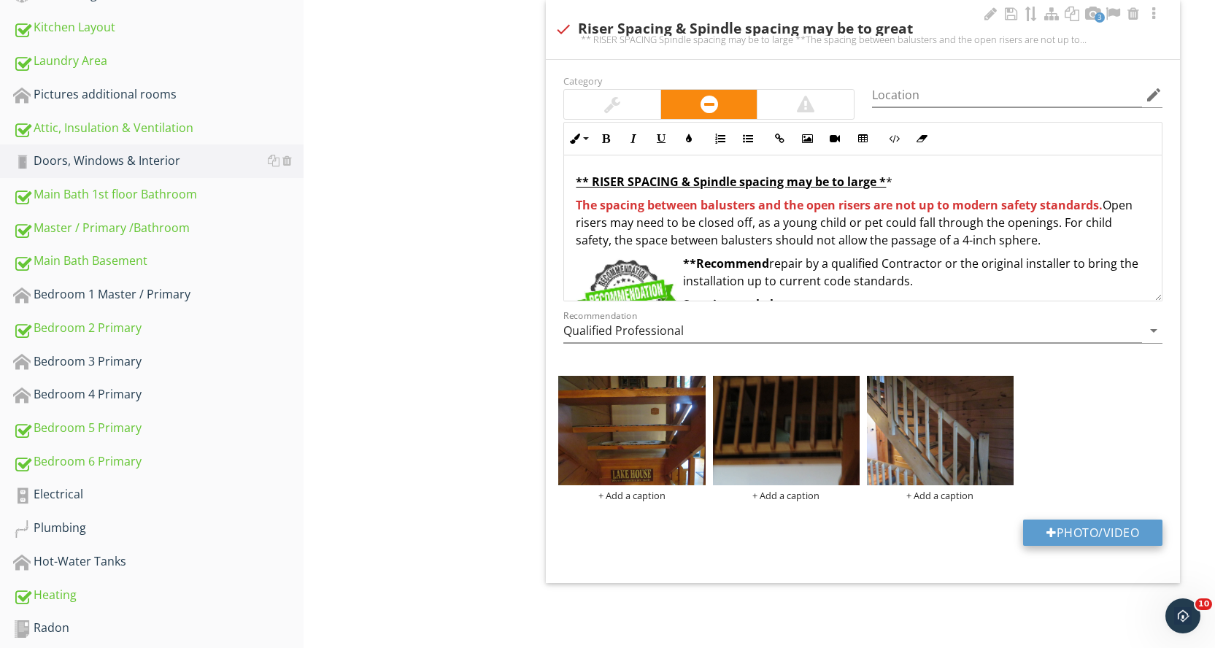
click at [1114, 534] on button "Photo/Video" at bounding box center [1092, 533] width 139 height 26
type input "C:\fakepath\Railing spindels.PNG"
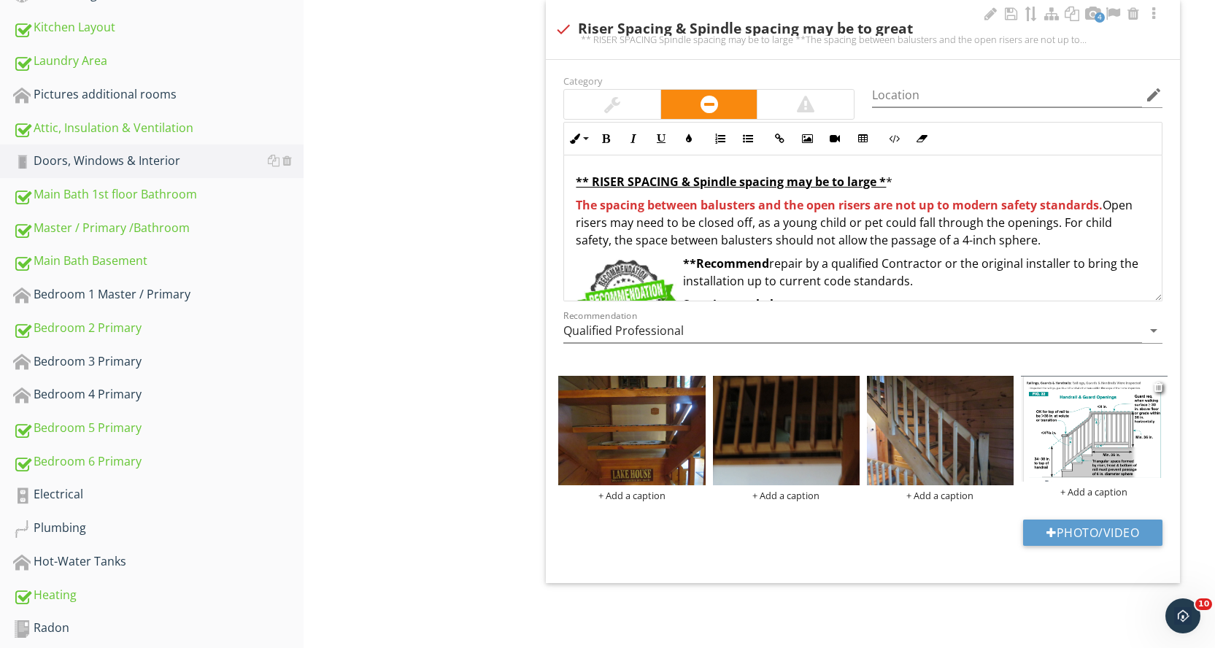
click at [1081, 447] on img at bounding box center [1094, 429] width 147 height 106
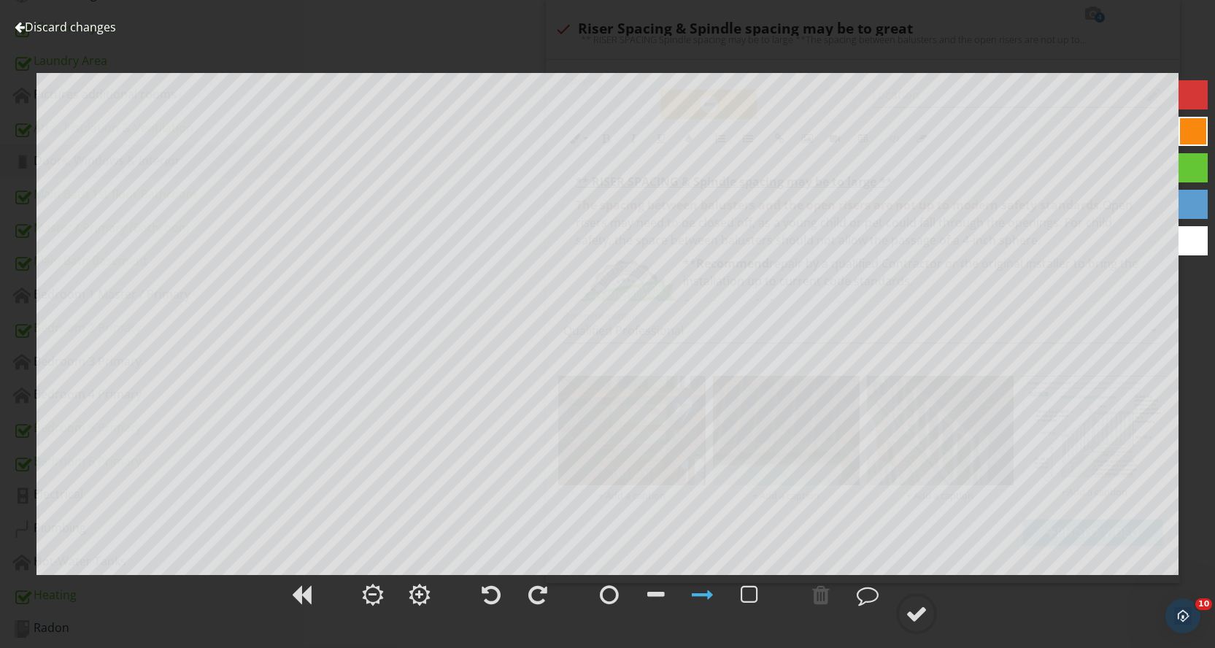
click at [1186, 103] on div at bounding box center [1193, 94] width 29 height 29
click at [824, 591] on div at bounding box center [821, 595] width 18 height 22
click at [743, 593] on div at bounding box center [750, 595] width 18 height 22
click at [821, 597] on div at bounding box center [821, 595] width 18 height 22
click at [700, 598] on div at bounding box center [703, 595] width 22 height 22
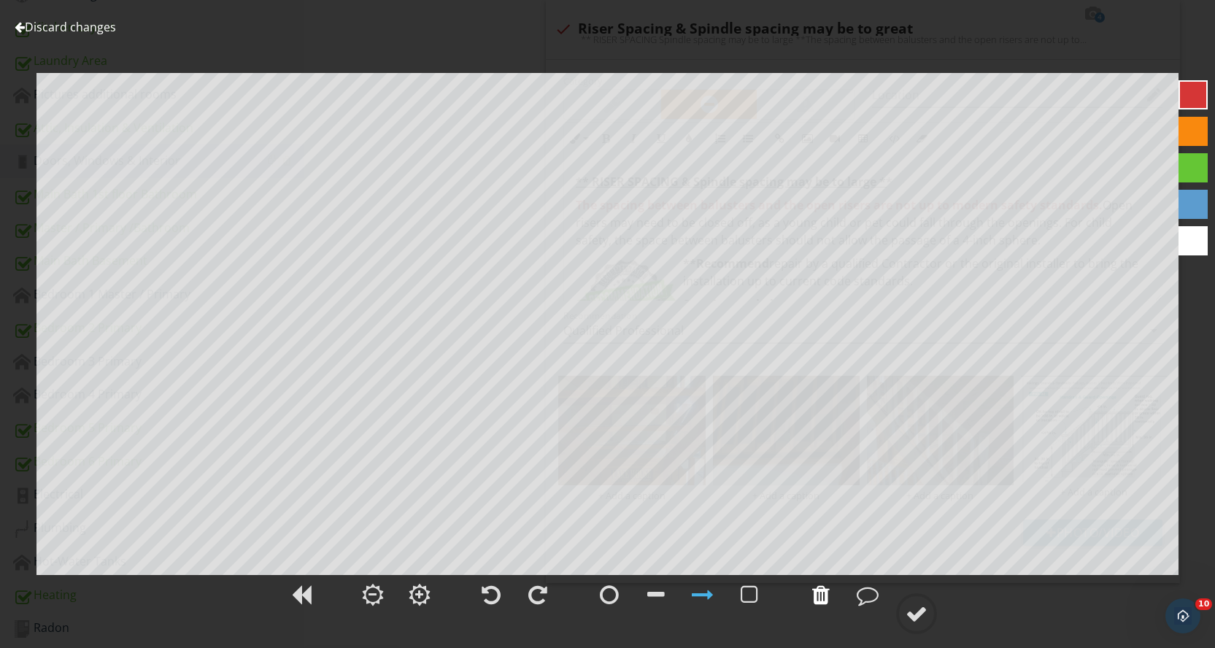
click at [825, 598] on div at bounding box center [821, 595] width 18 height 22
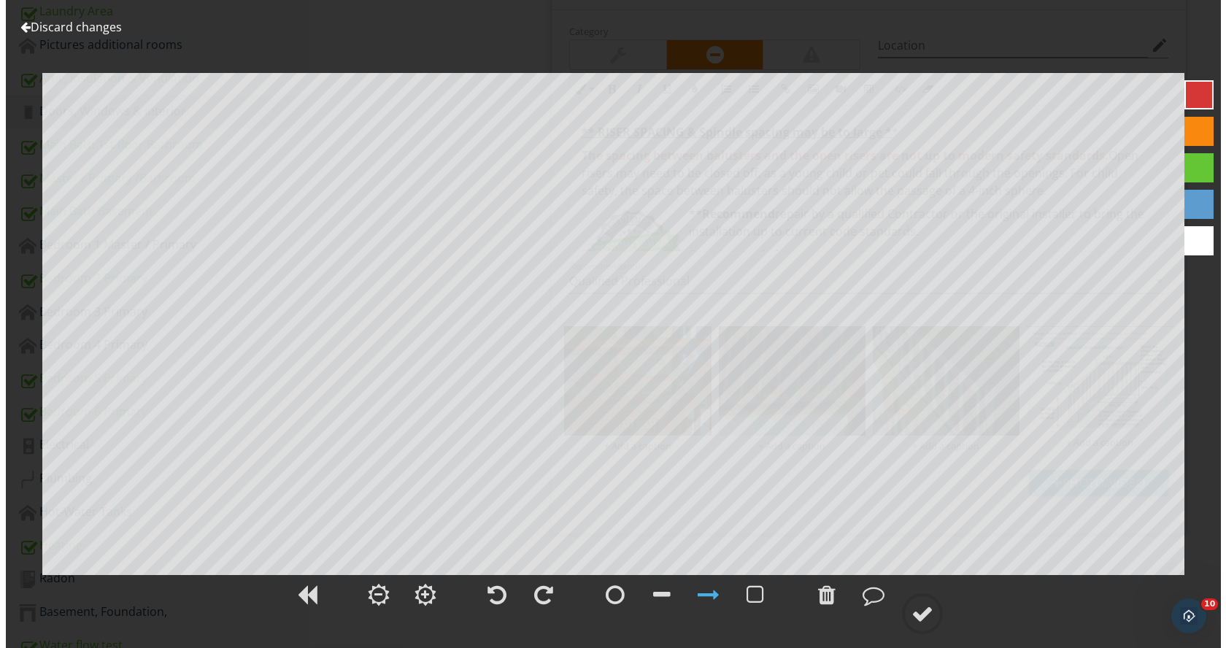
scroll to position [808, 0]
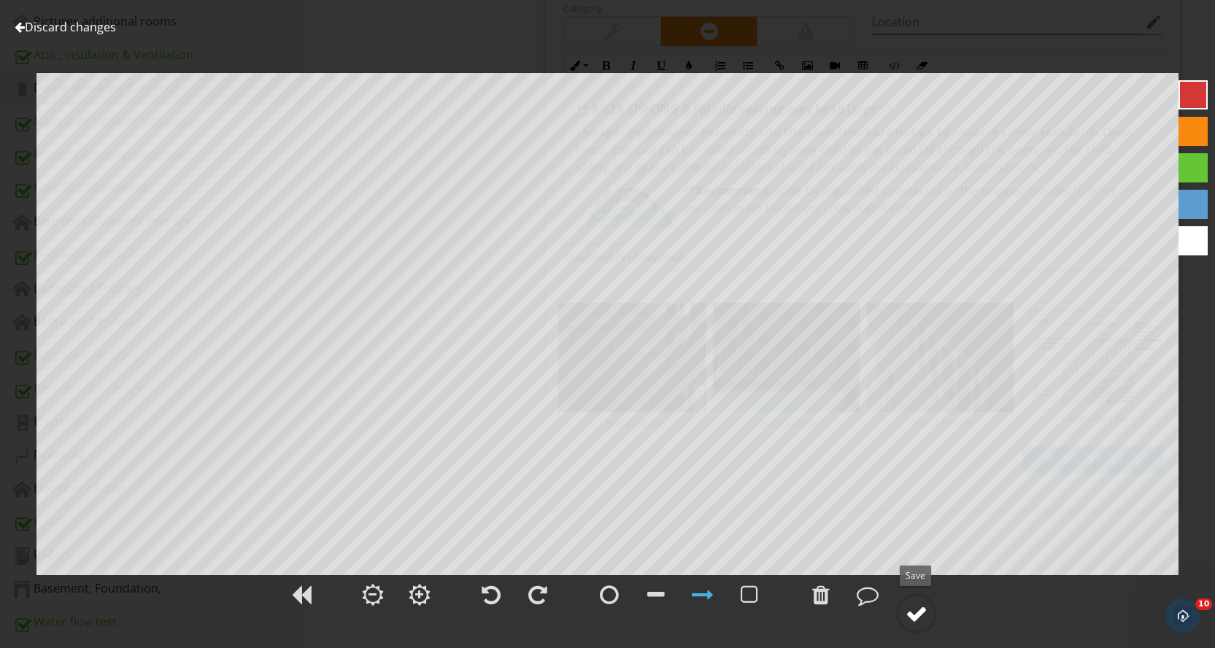
click at [925, 612] on div at bounding box center [917, 614] width 22 height 22
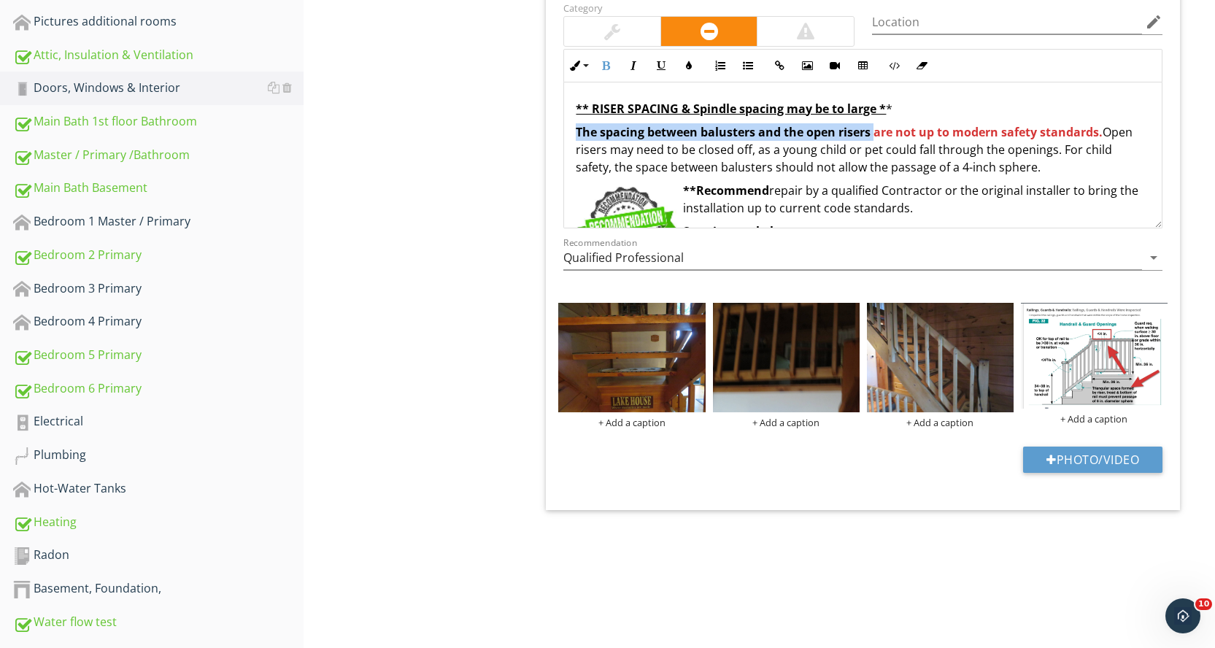
drag, startPoint x: 572, startPoint y: 132, endPoint x: 873, endPoint y: 136, distance: 301.4
click at [873, 136] on div "** RISER SPACING & Spindle spacing may be to large * * The spacing between balu…" at bounding box center [863, 182] width 598 height 201
click at [895, 118] on div "** RISER SPACING & Spindle spacing may be to large * * The spacing between balu…" at bounding box center [863, 182] width 598 height 201
drag, startPoint x: 576, startPoint y: 107, endPoint x: 903, endPoint y: 112, distance: 327.0
click at [903, 112] on p "** RISER SPACING & Spindle spacing may be to large * *" at bounding box center [863, 109] width 574 height 18
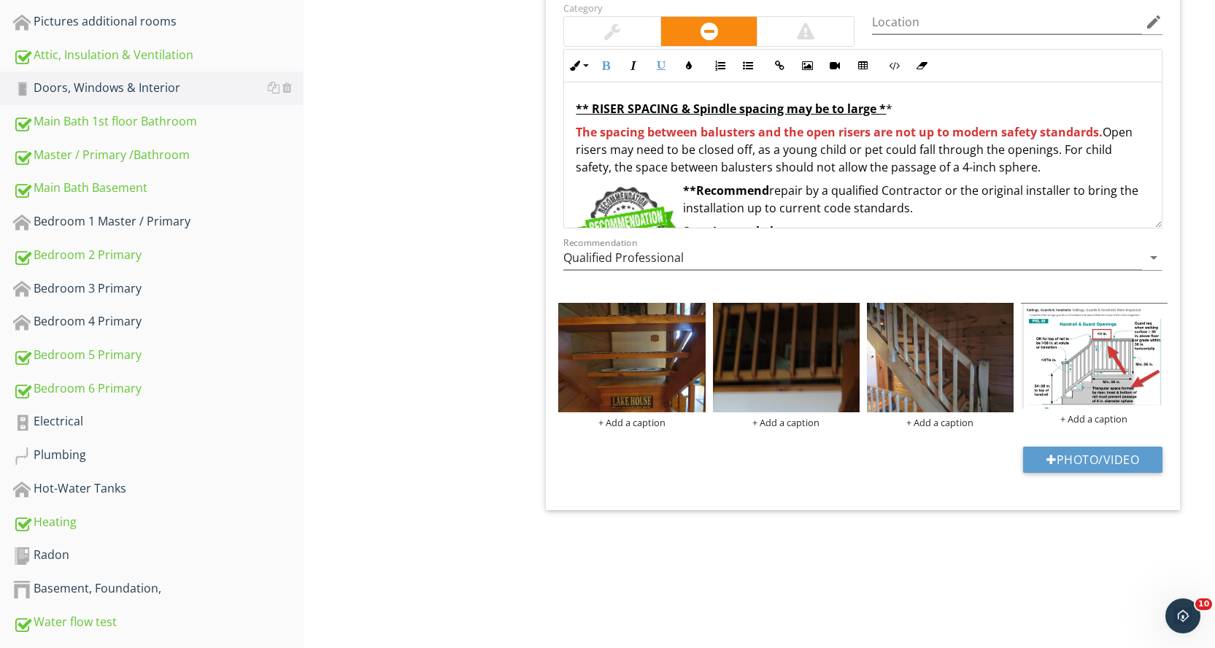
copy p "** RISER SPACING & Spindle spacing may be to large * *"
click at [631, 427] on div "+ Add a caption" at bounding box center [631, 423] width 147 height 12
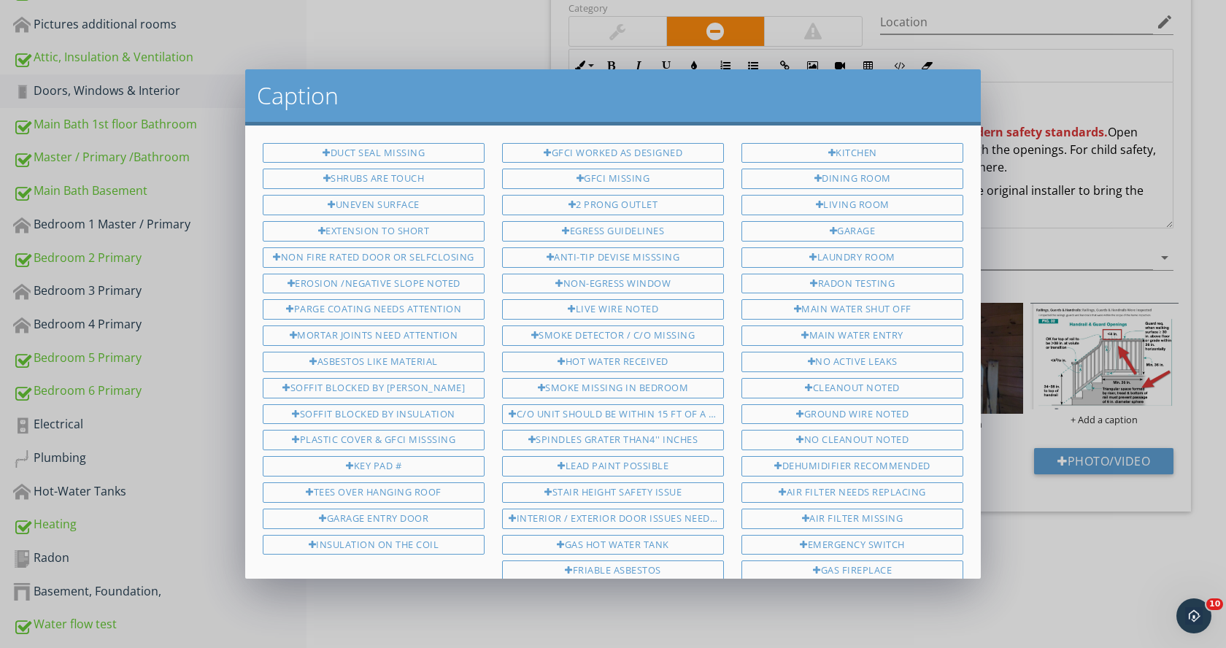
scroll to position [782, 0]
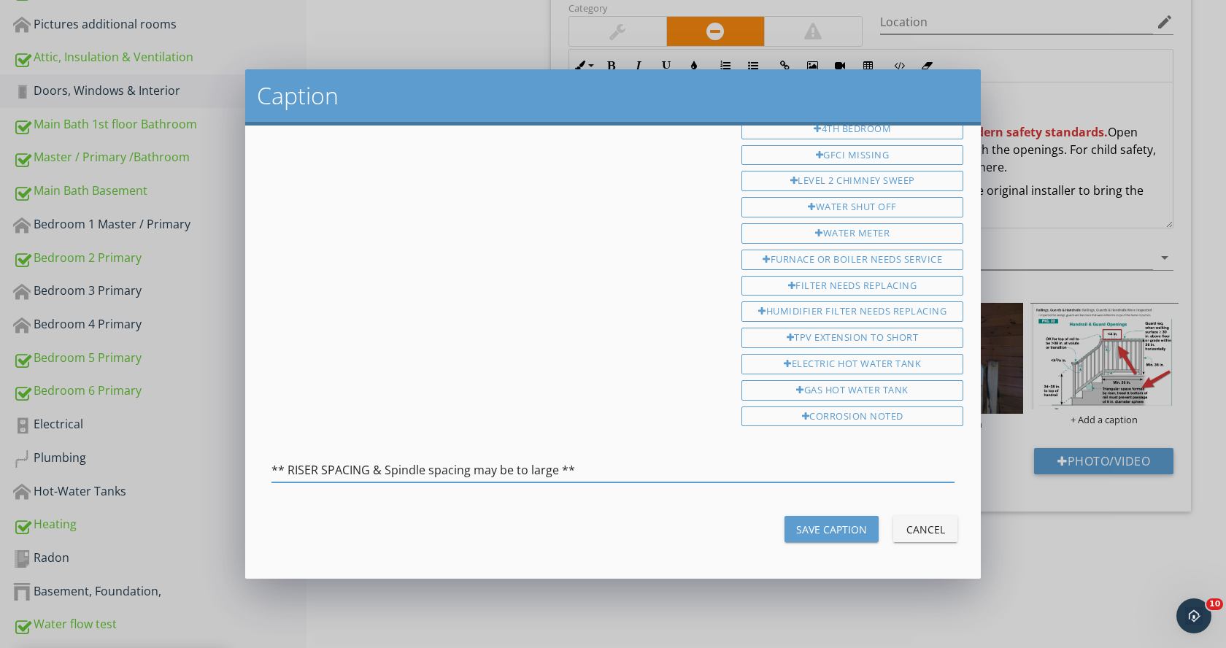
type input "** RISER SPACING & Spindle spacing may be to large **"
click at [806, 531] on div "Save Caption" at bounding box center [831, 529] width 71 height 15
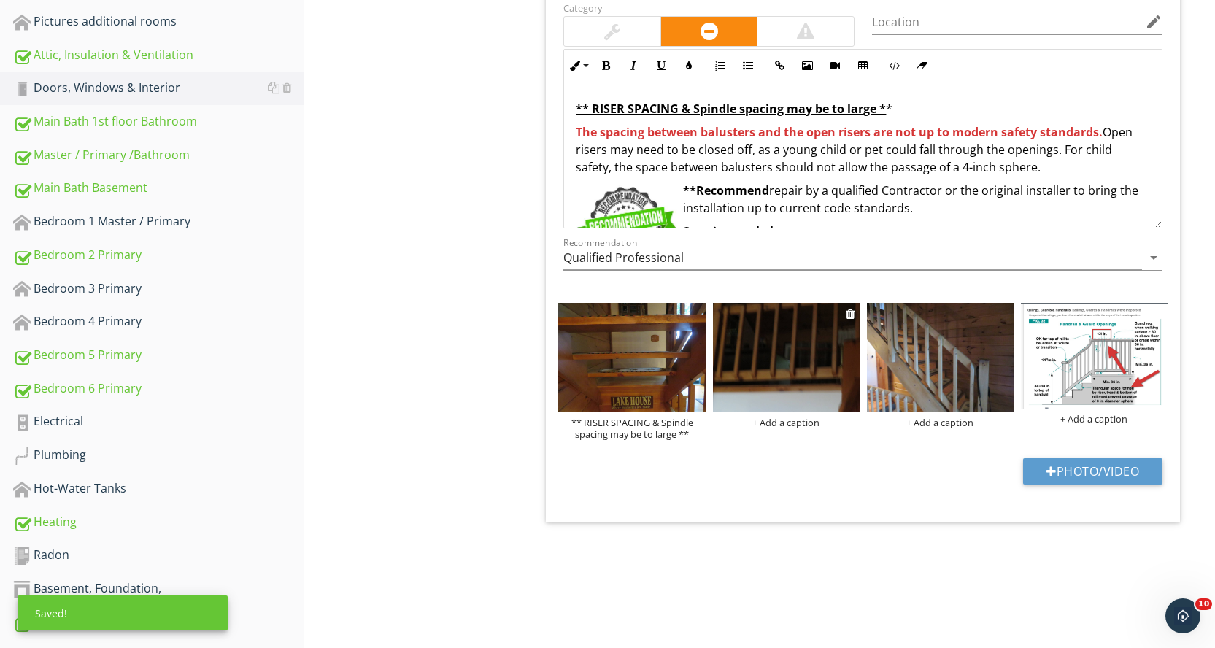
click at [786, 423] on div "+ Add a caption" at bounding box center [786, 423] width 147 height 12
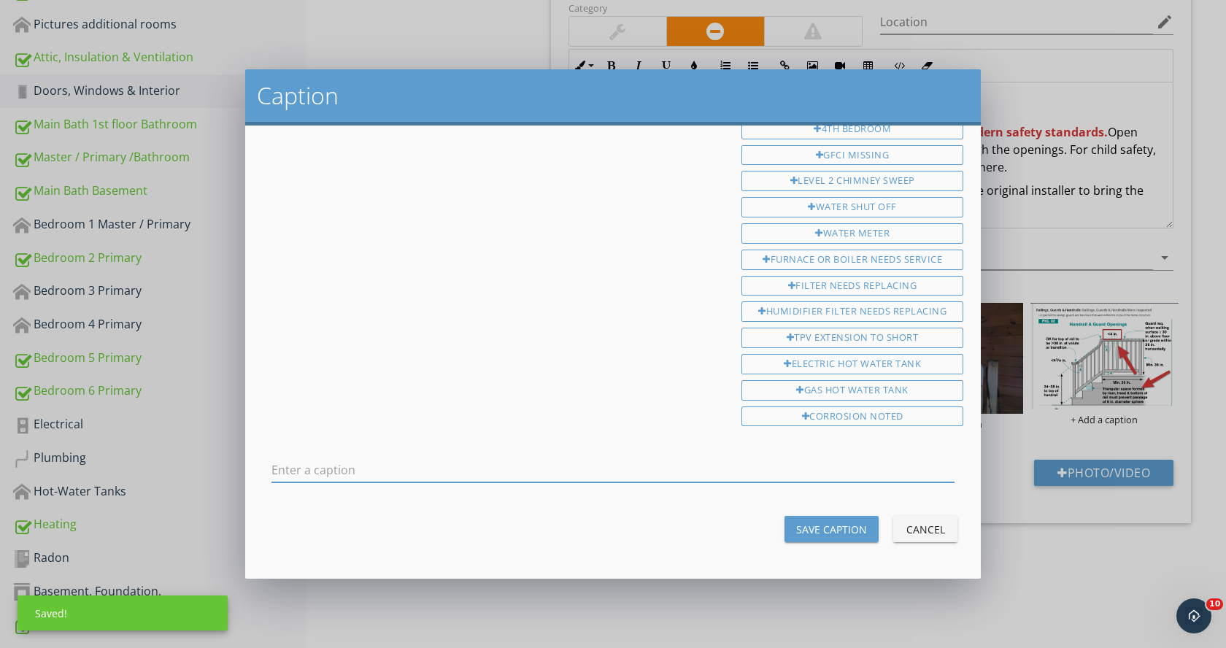
click at [366, 466] on input "text" at bounding box center [612, 470] width 683 height 24
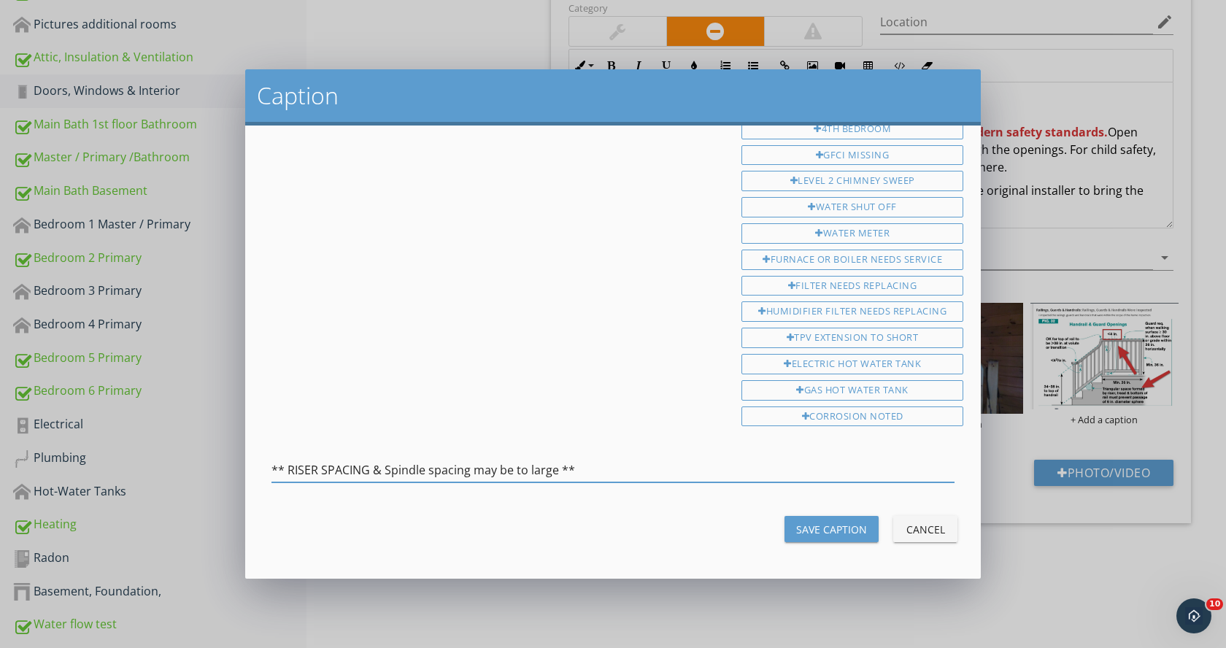
type input "** RISER SPACING & Spindle spacing may be to large **"
click at [813, 528] on div "Save Caption" at bounding box center [831, 529] width 71 height 15
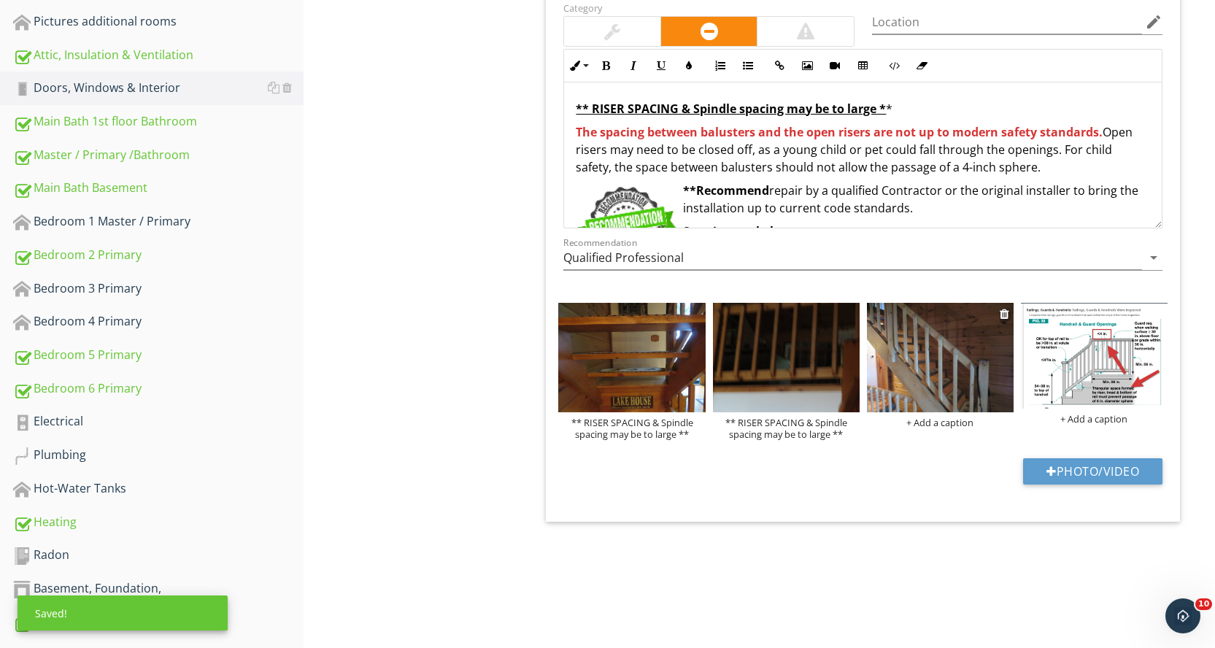
click at [936, 422] on div "+ Add a caption" at bounding box center [940, 423] width 147 height 12
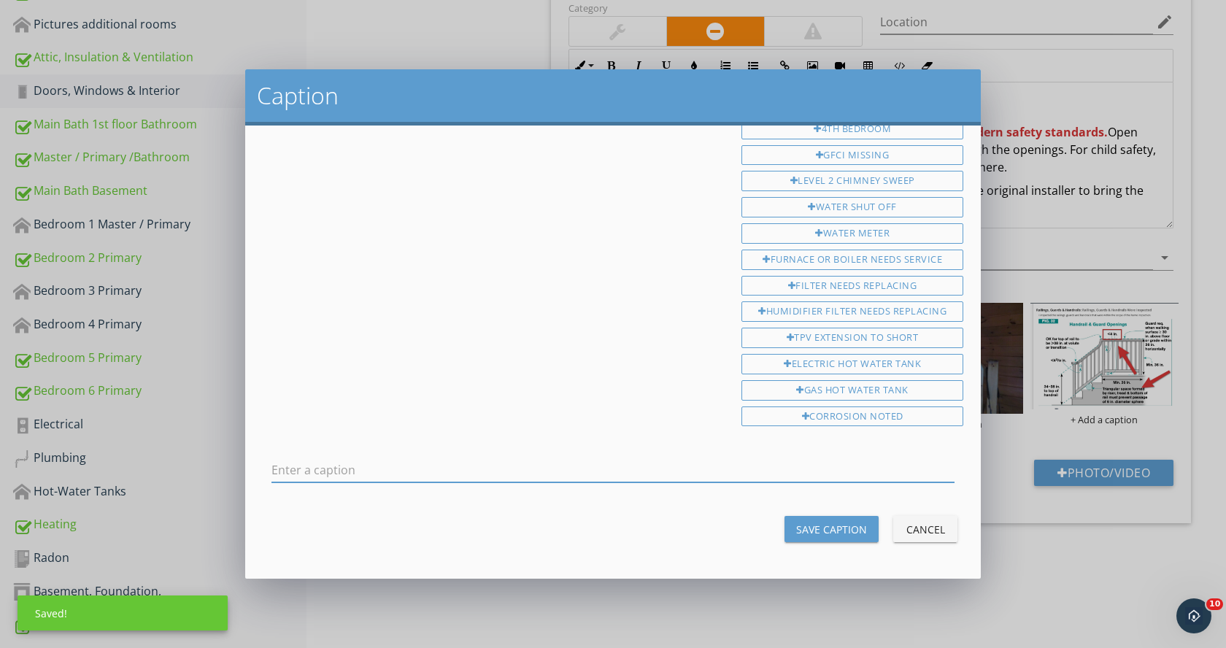
click at [398, 478] on input "text" at bounding box center [612, 470] width 683 height 24
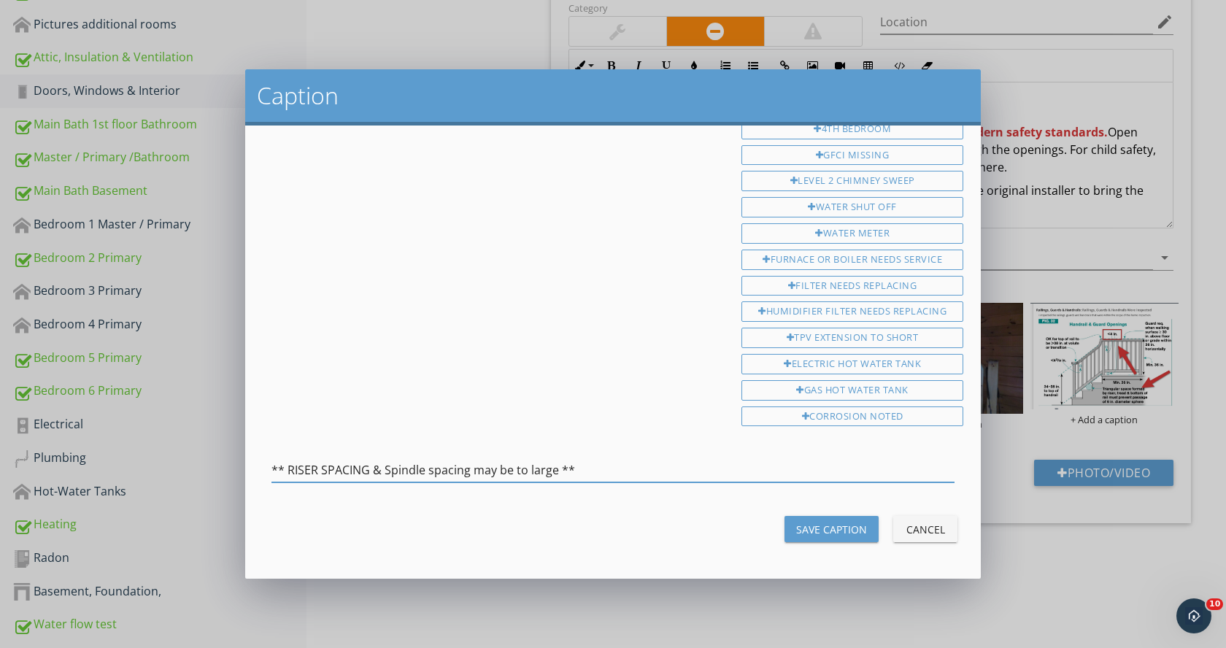
type input "** RISER SPACING & Spindle spacing may be to large **"
click at [822, 528] on div "Save Caption" at bounding box center [831, 529] width 71 height 15
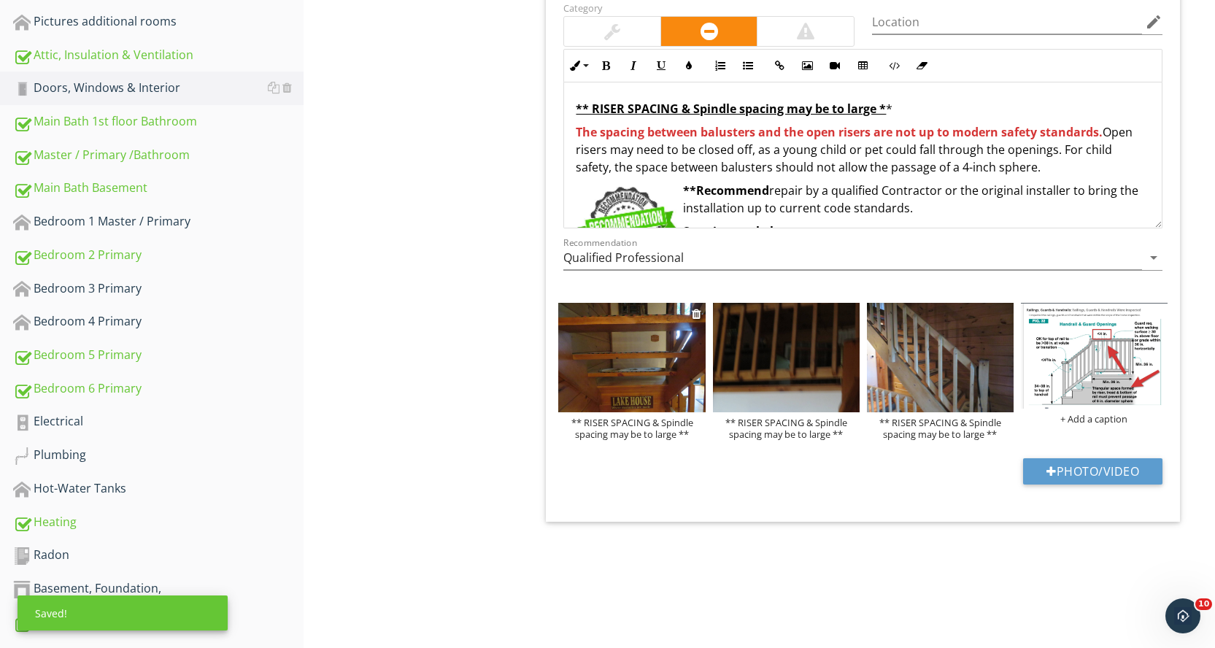
click at [674, 364] on img at bounding box center [631, 358] width 147 height 110
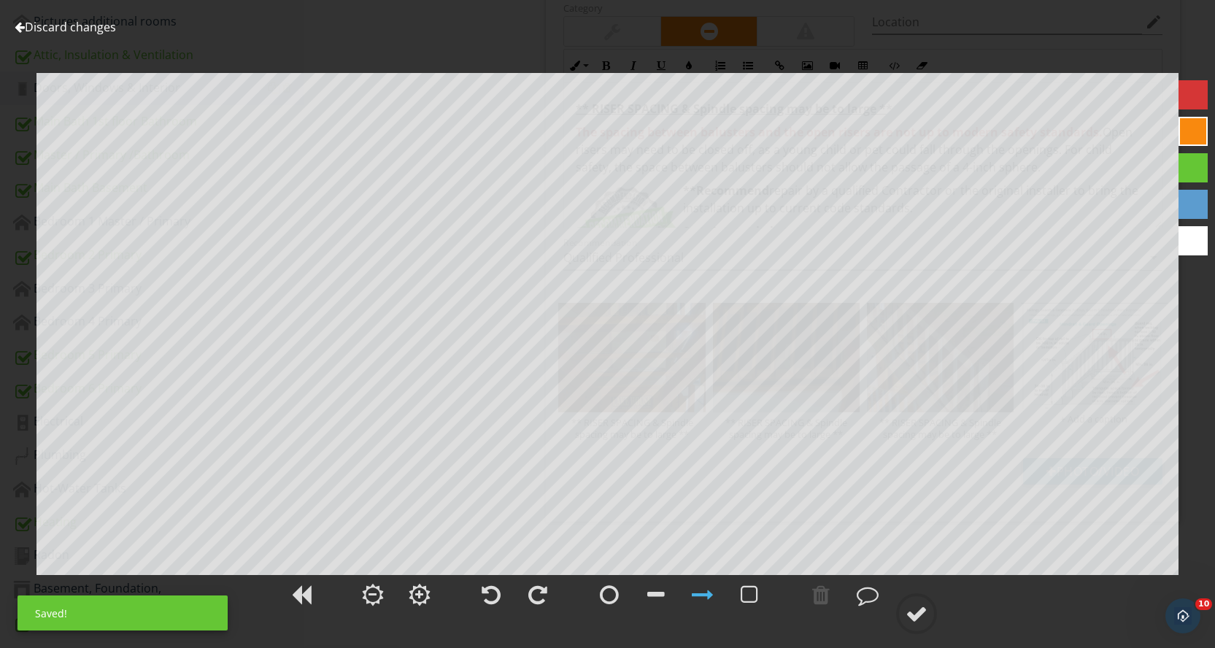
click at [1187, 90] on div at bounding box center [1193, 94] width 29 height 29
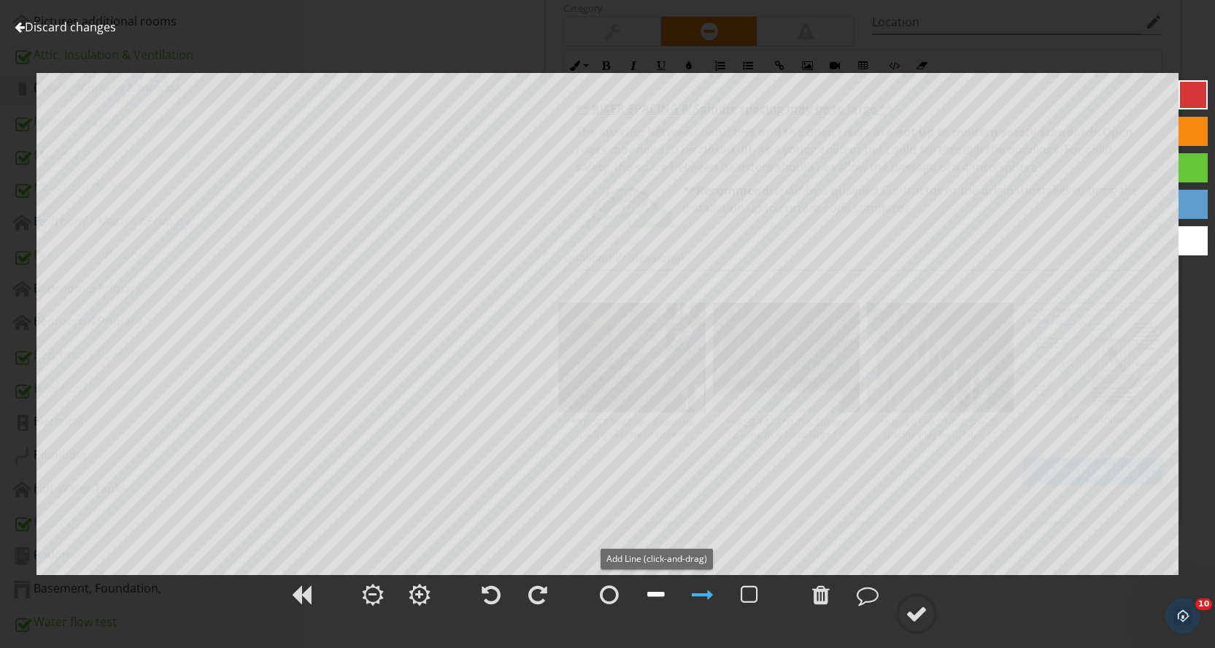
click at [658, 593] on div at bounding box center [656, 595] width 18 height 22
click at [922, 611] on div at bounding box center [917, 614] width 22 height 22
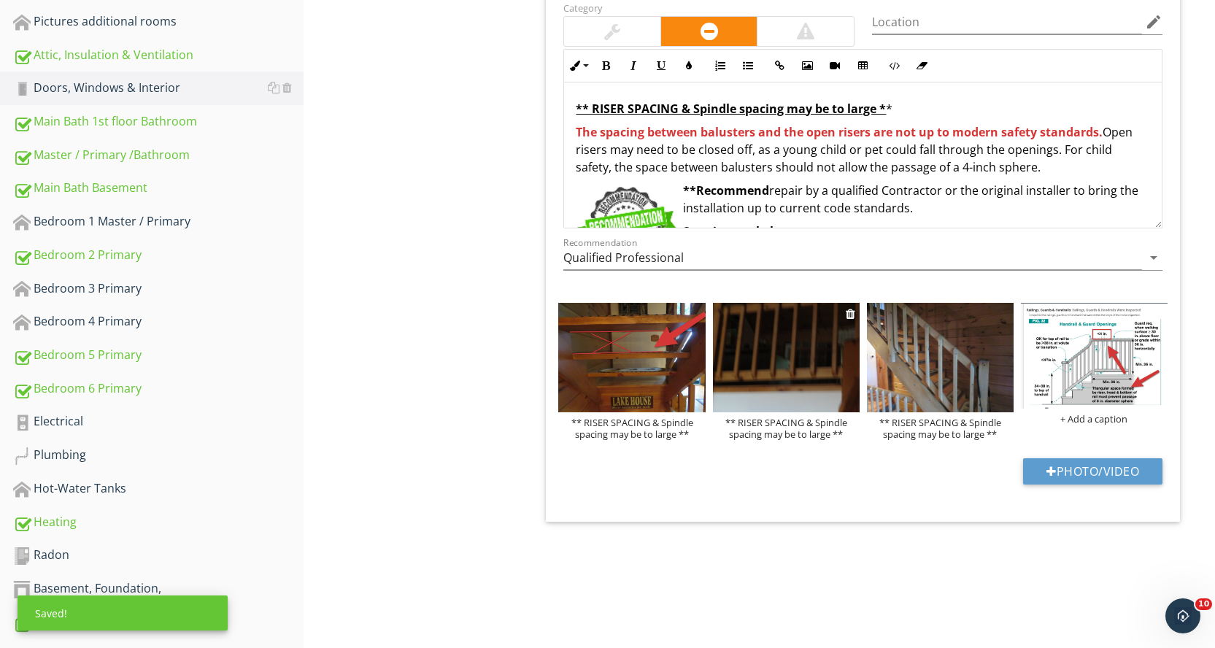
click at [808, 363] on img at bounding box center [786, 358] width 147 height 110
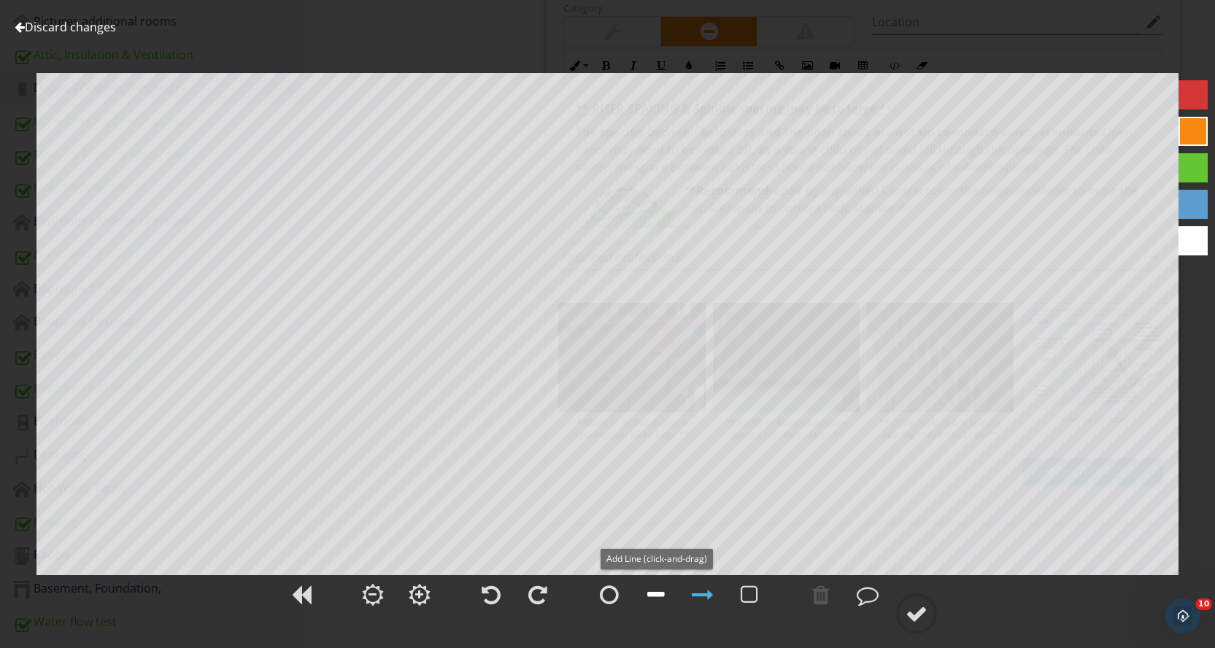
click at [652, 594] on div at bounding box center [656, 595] width 18 height 22
drag, startPoint x: 826, startPoint y: 598, endPoint x: 827, endPoint y: 588, distance: 9.5
click at [825, 597] on div at bounding box center [821, 595] width 18 height 22
click at [1184, 95] on div at bounding box center [1193, 94] width 29 height 29
click at [908, 614] on div at bounding box center [917, 614] width 22 height 22
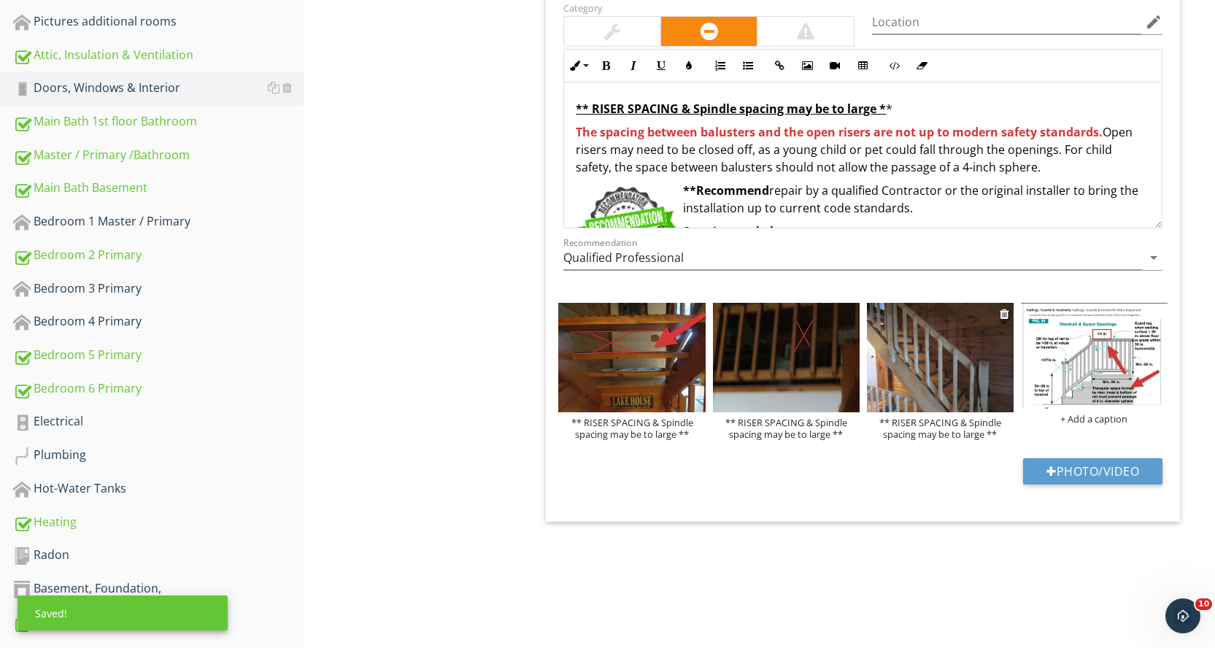
click at [949, 379] on img at bounding box center [940, 358] width 147 height 110
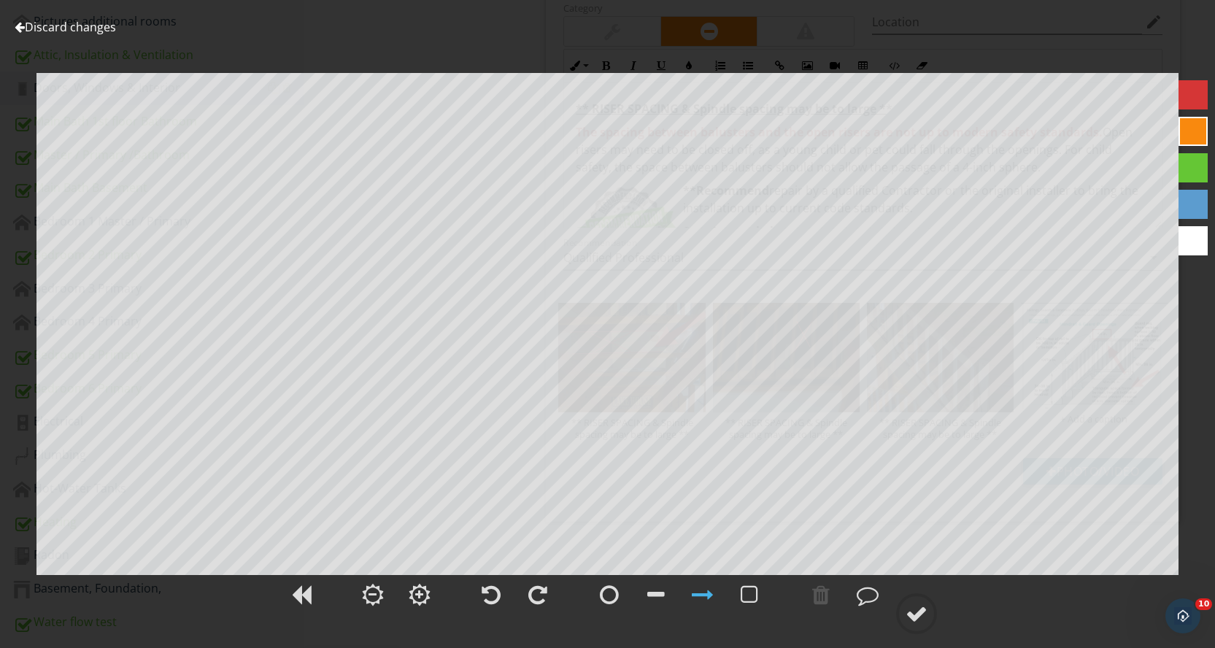
click at [1182, 93] on div at bounding box center [1193, 94] width 29 height 29
click at [819, 593] on div at bounding box center [821, 595] width 18 height 22
click at [660, 594] on div at bounding box center [656, 595] width 18 height 22
click at [708, 592] on div at bounding box center [703, 595] width 22 height 22
click at [917, 607] on div at bounding box center [917, 614] width 22 height 22
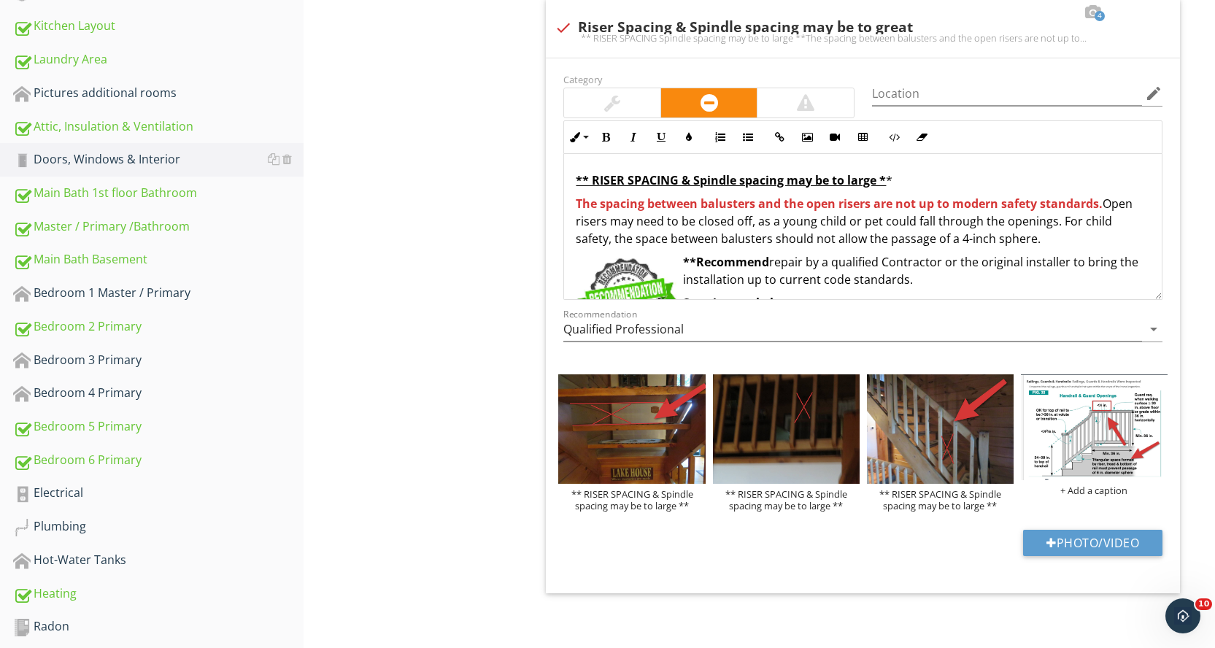
scroll to position [589, 0]
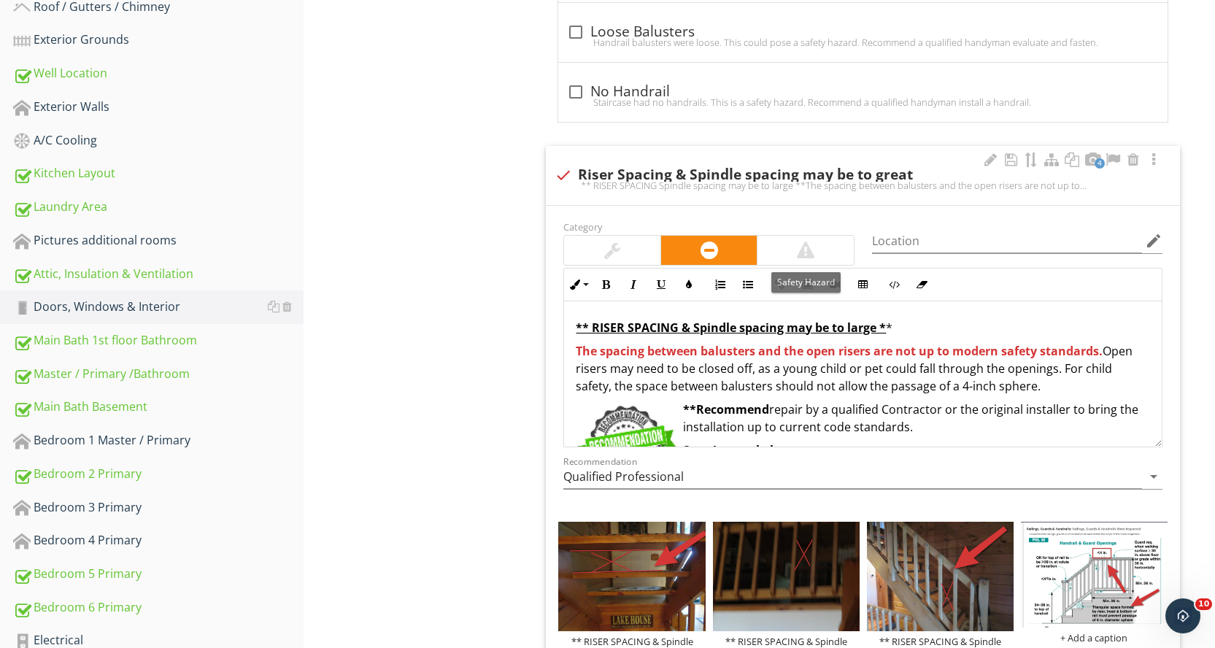
click at [789, 247] on div at bounding box center [805, 250] width 96 height 29
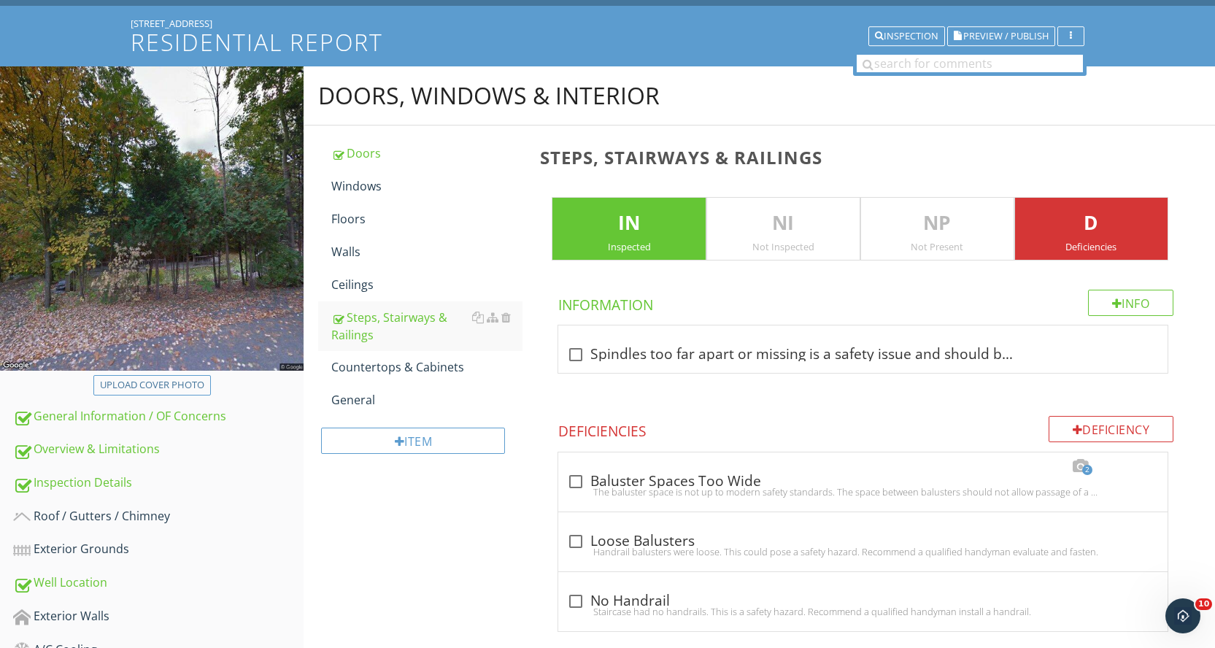
scroll to position [78, 0]
